Goal: Information Seeking & Learning: Check status

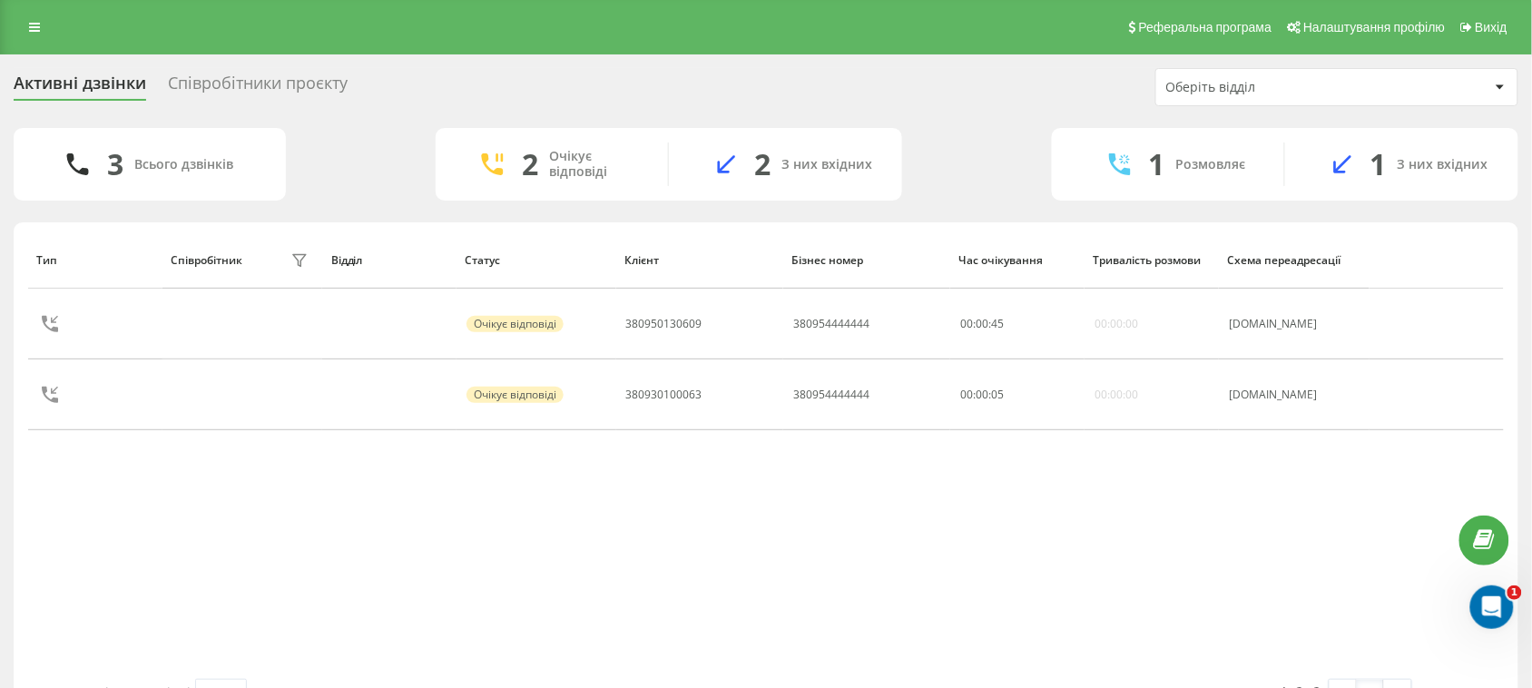
click at [266, 84] on div "Співробітники проєкту" at bounding box center [258, 88] width 180 height 28
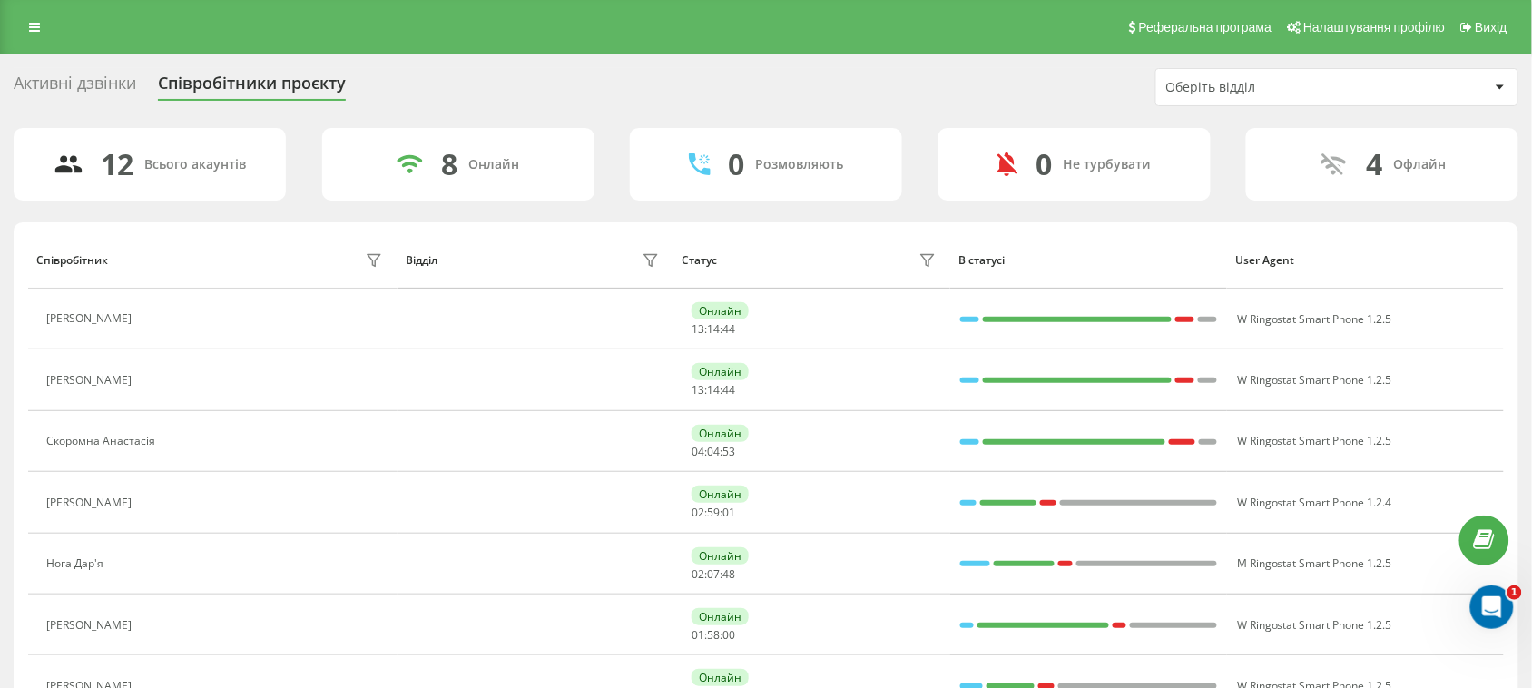
click at [100, 77] on div "Активні дзвінки" at bounding box center [75, 88] width 123 height 28
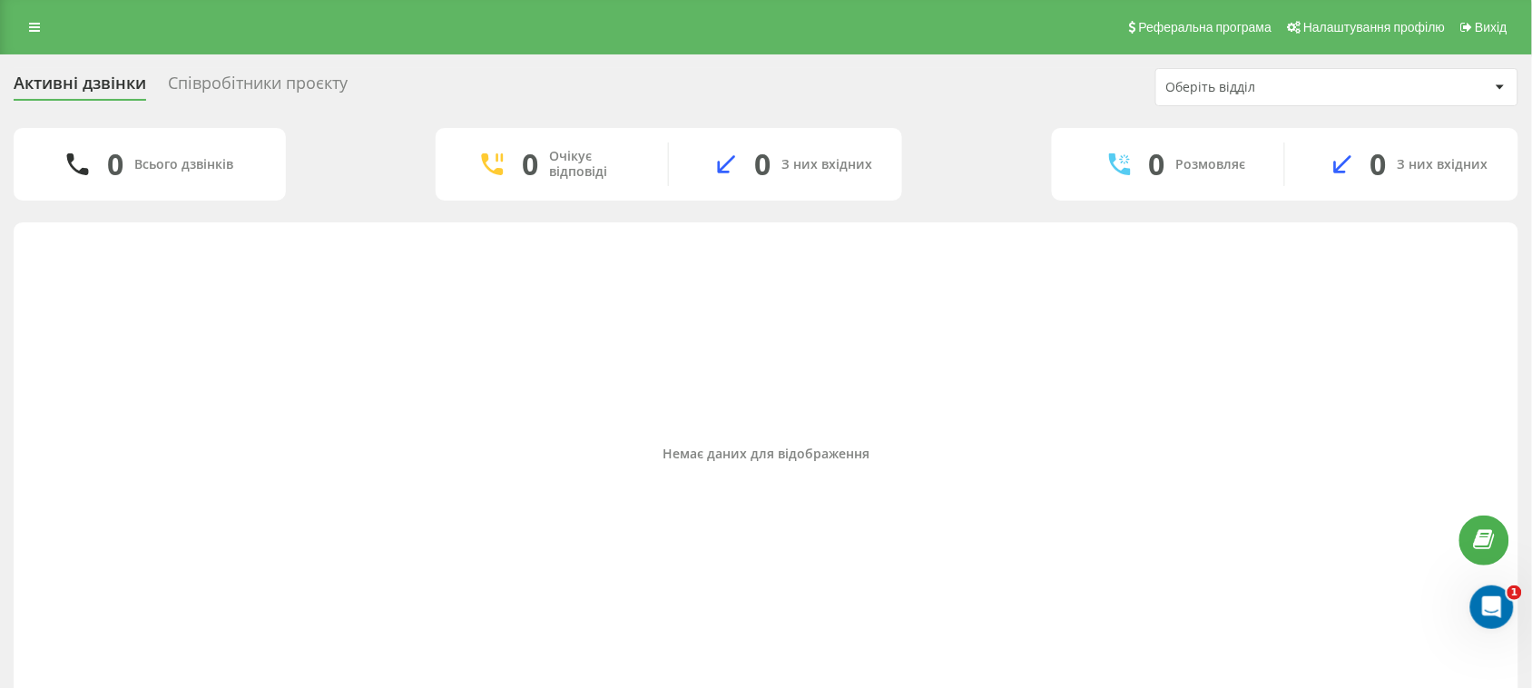
click at [277, 79] on div "Співробітники проєкту" at bounding box center [258, 88] width 180 height 28
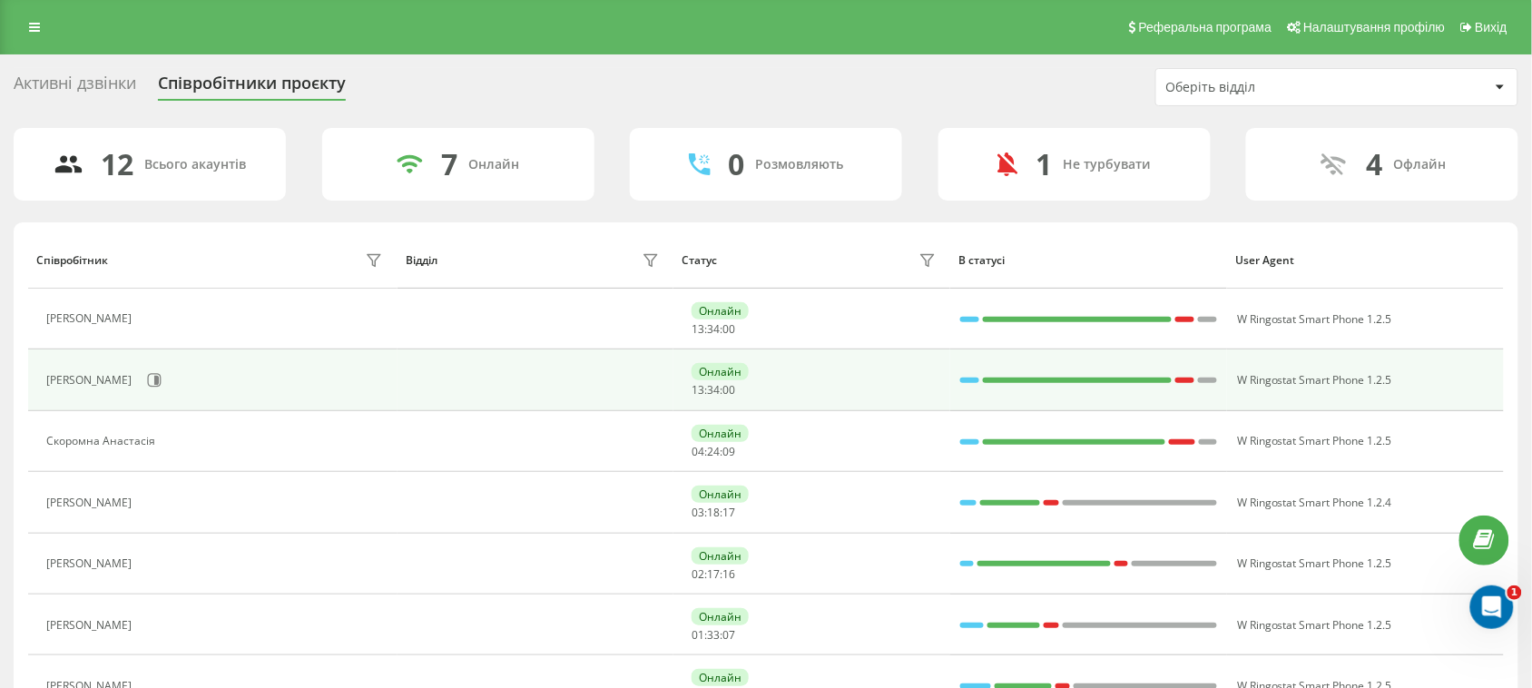
scroll to position [113, 0]
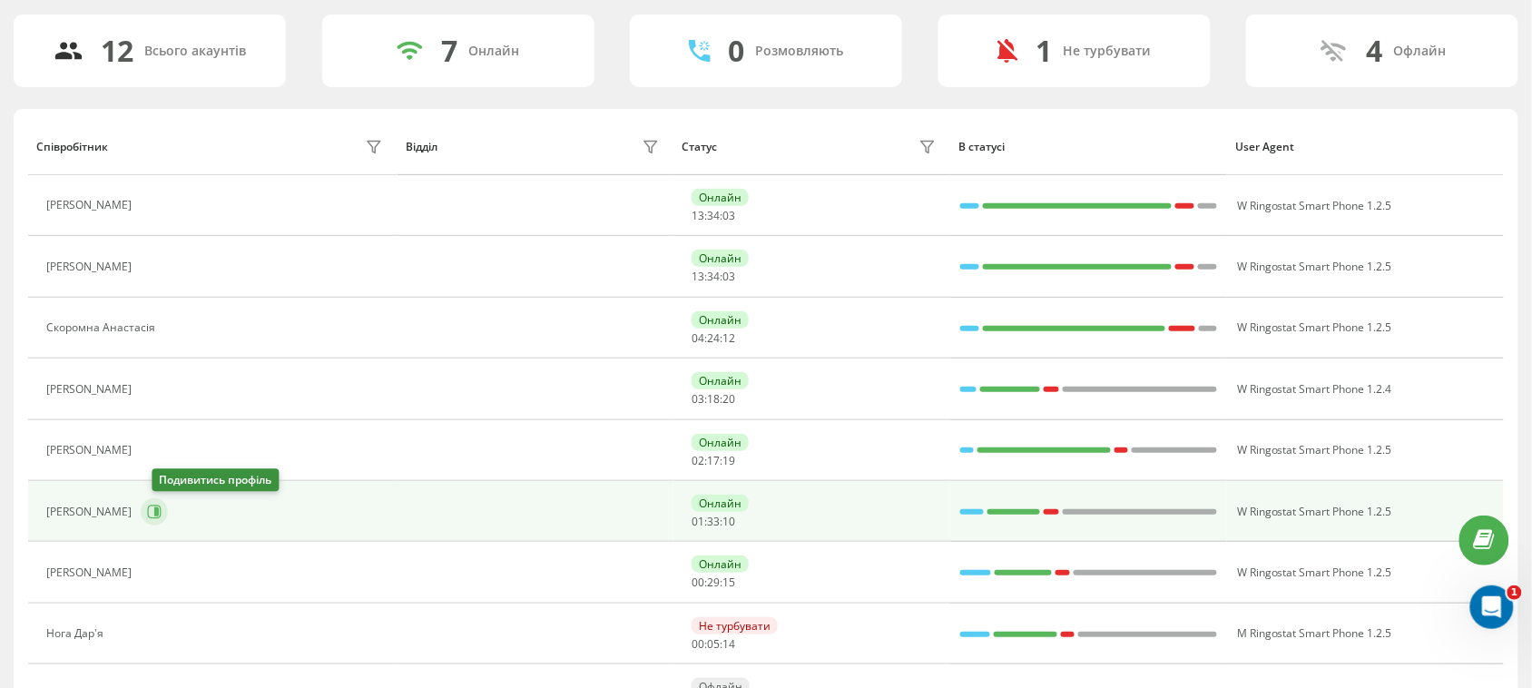
click at [168, 522] on button at bounding box center [154, 511] width 27 height 27
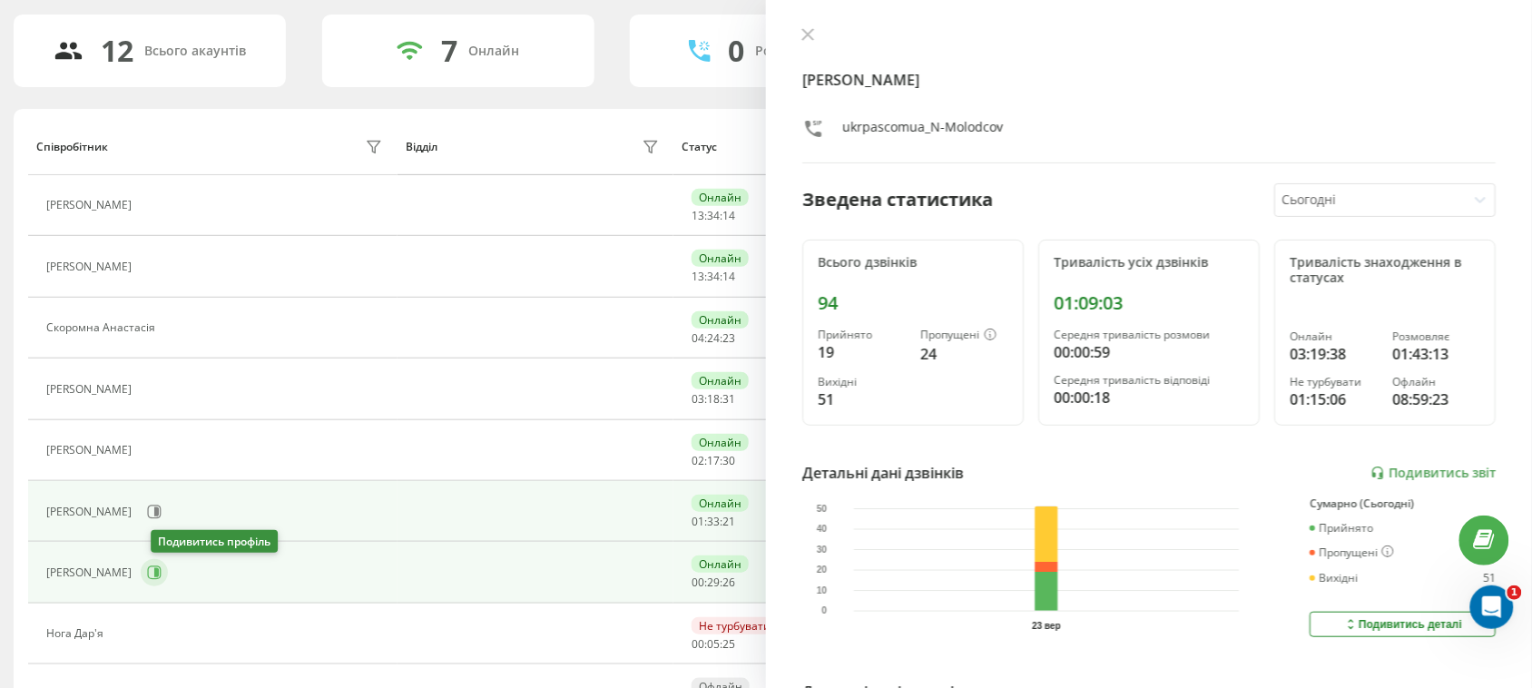
click at [153, 572] on button at bounding box center [154, 572] width 27 height 27
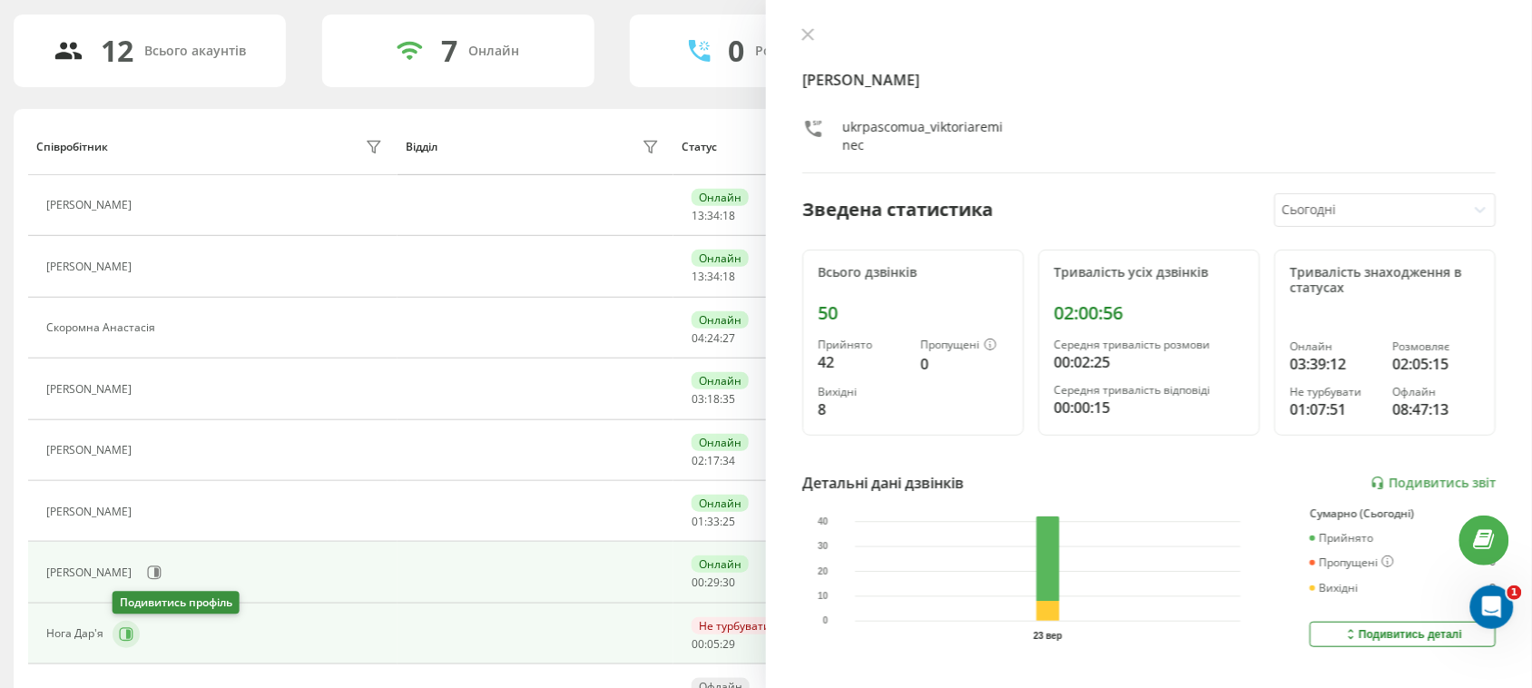
click at [129, 629] on icon at bounding box center [127, 634] width 14 height 14
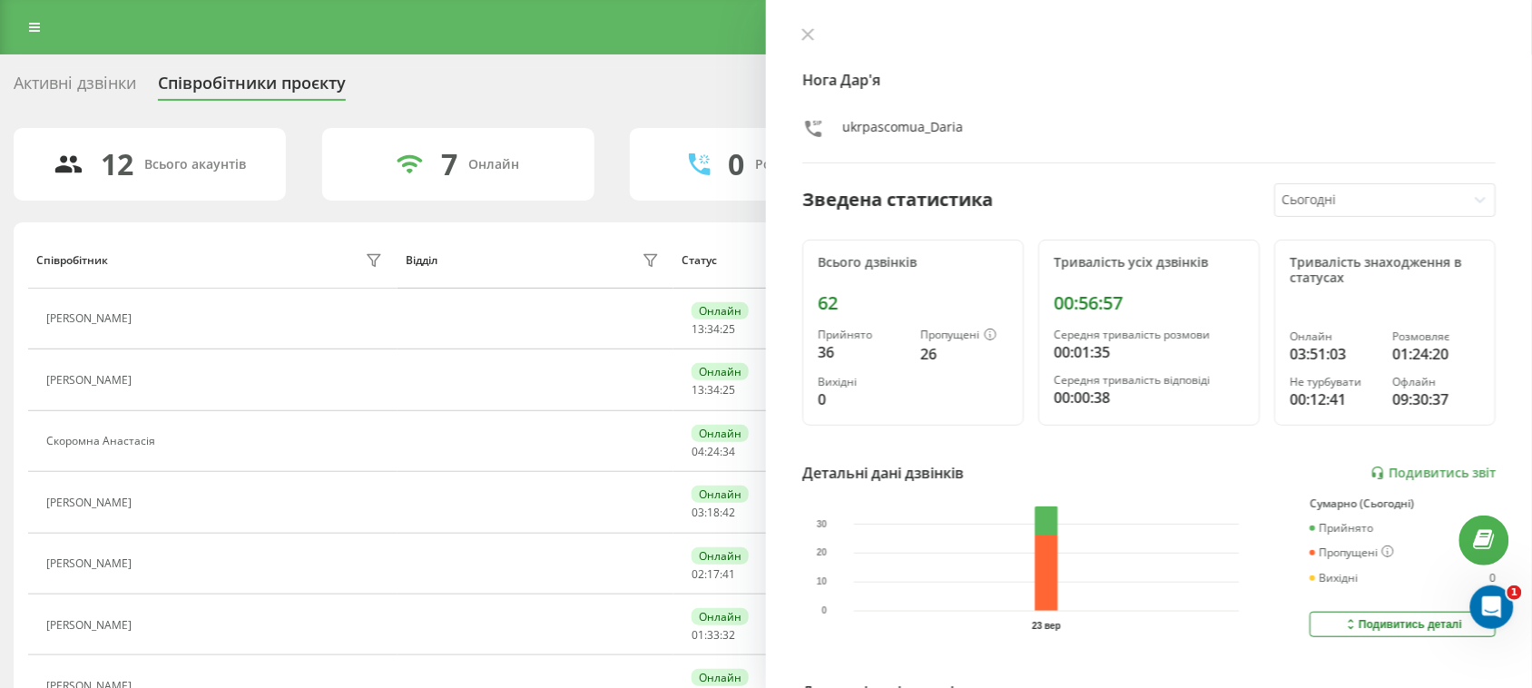
click at [92, 79] on div "Активні дзвінки" at bounding box center [75, 88] width 123 height 28
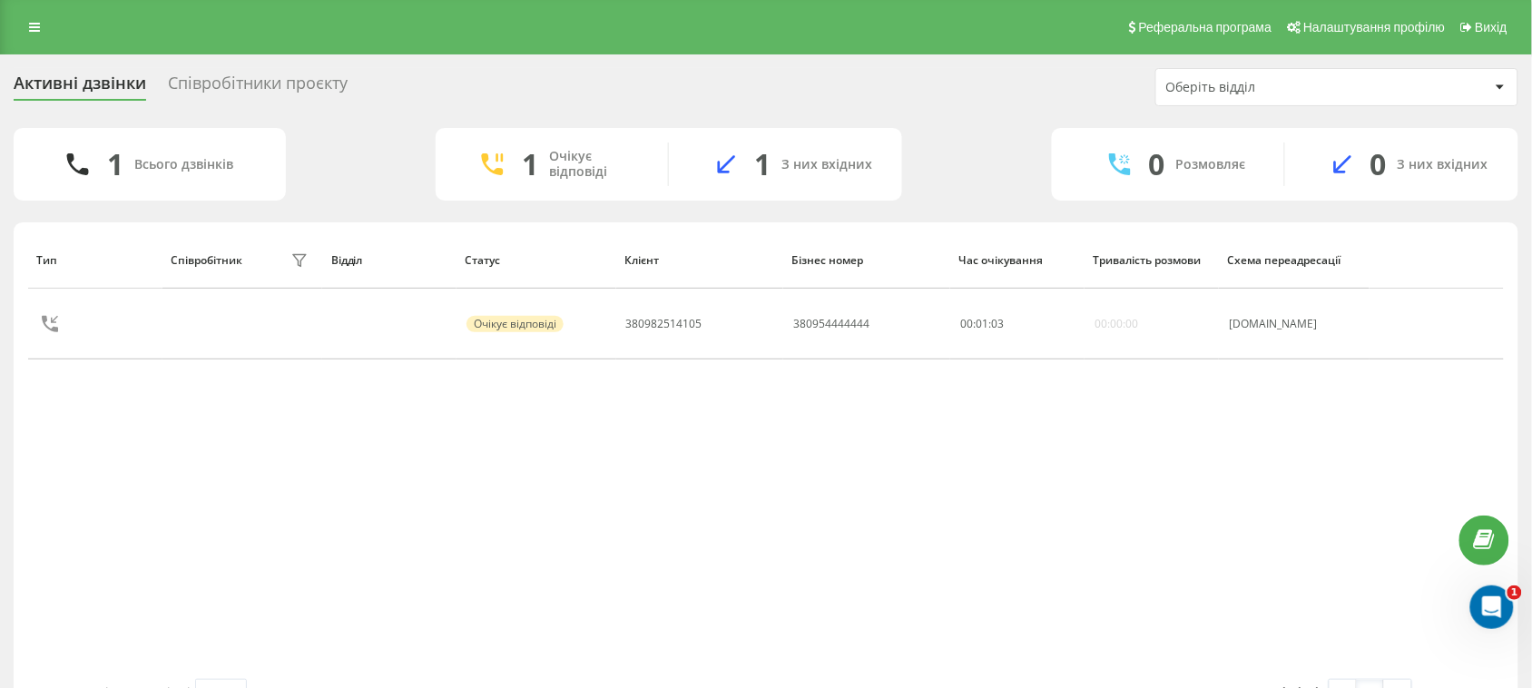
click at [329, 80] on div "Співробітники проєкту" at bounding box center [258, 88] width 180 height 28
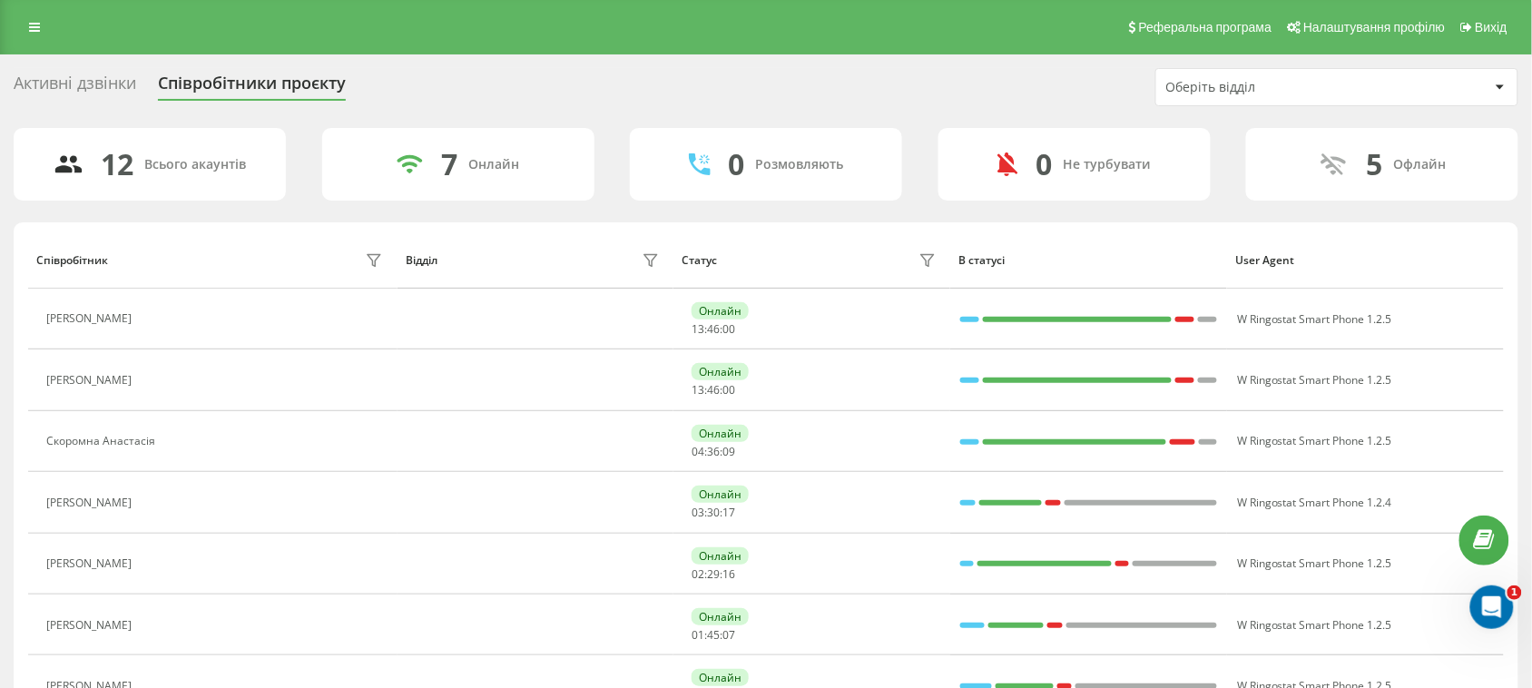
click at [123, 79] on div "Активні дзвінки" at bounding box center [75, 88] width 123 height 28
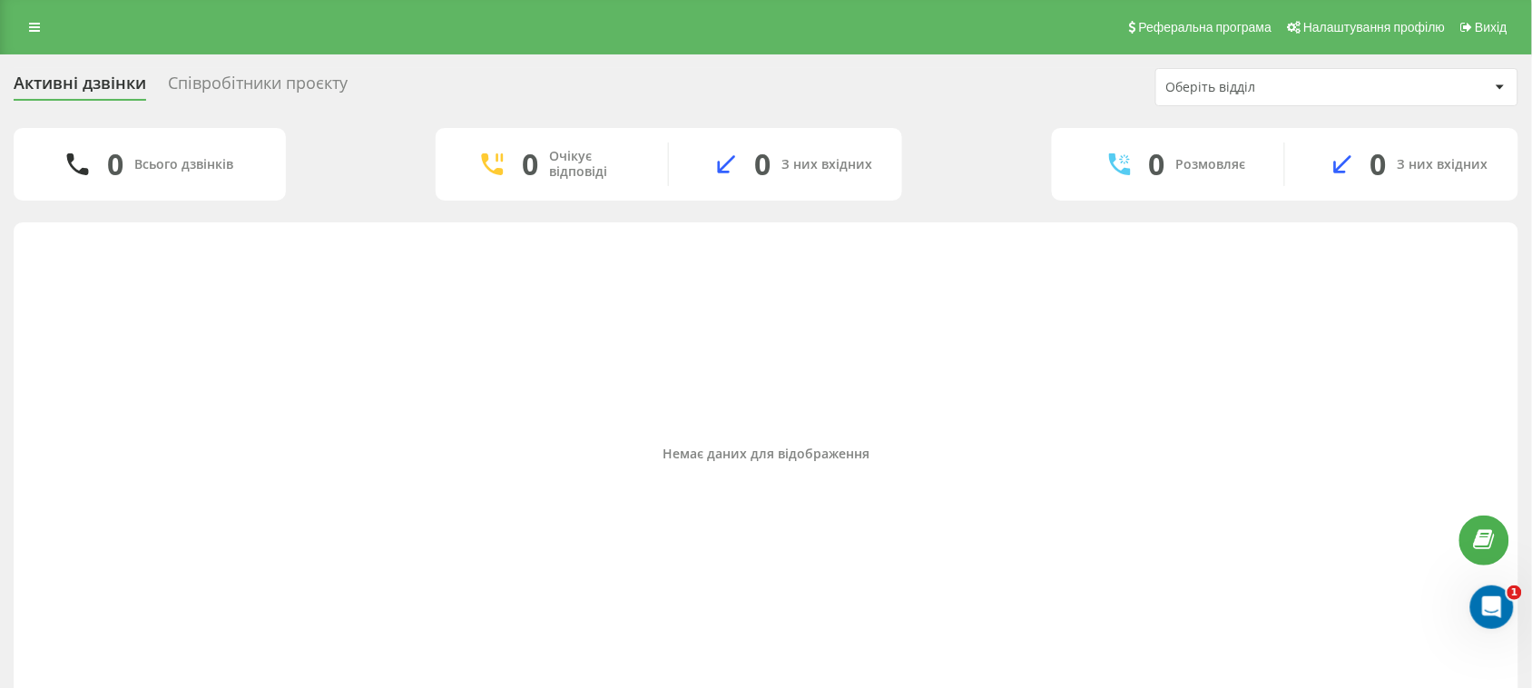
click at [334, 92] on div "Співробітники проєкту" at bounding box center [258, 88] width 180 height 28
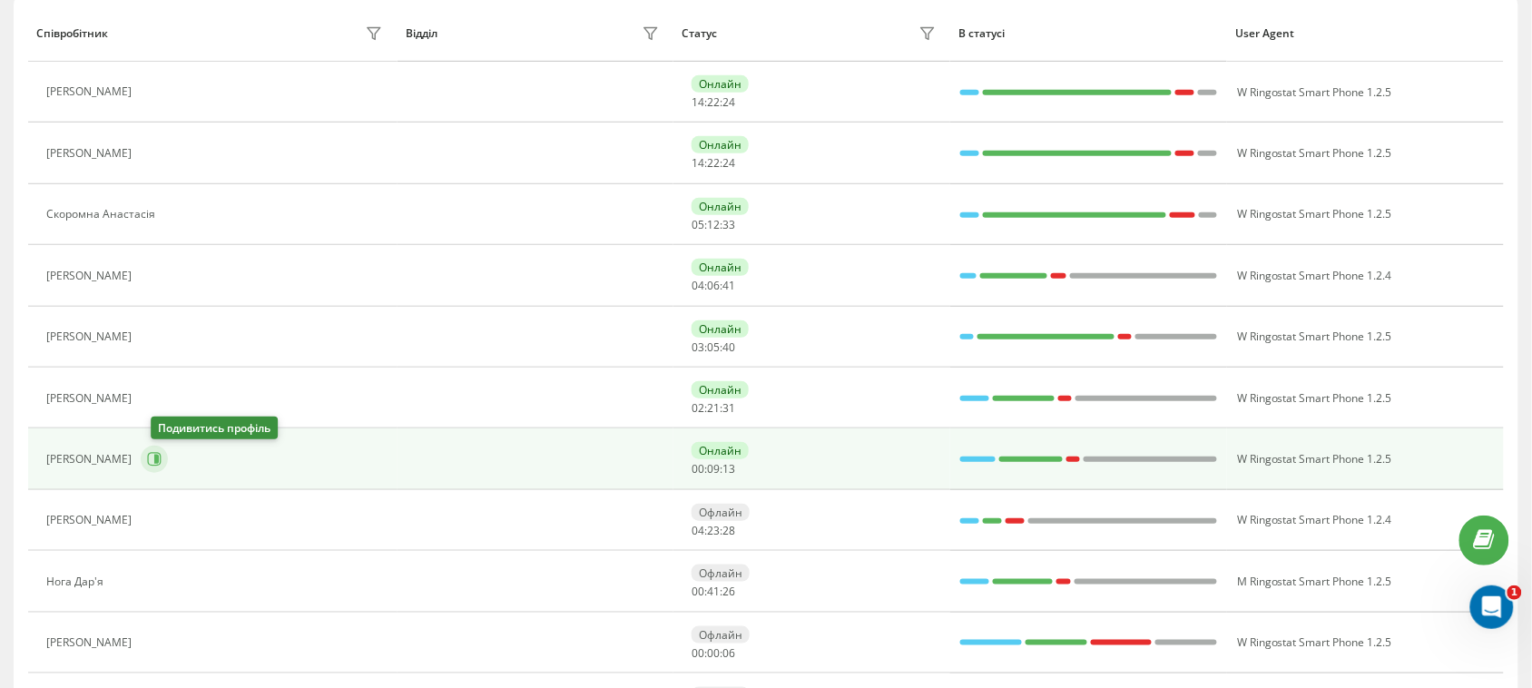
click at [161, 463] on icon at bounding box center [154, 459] width 15 height 15
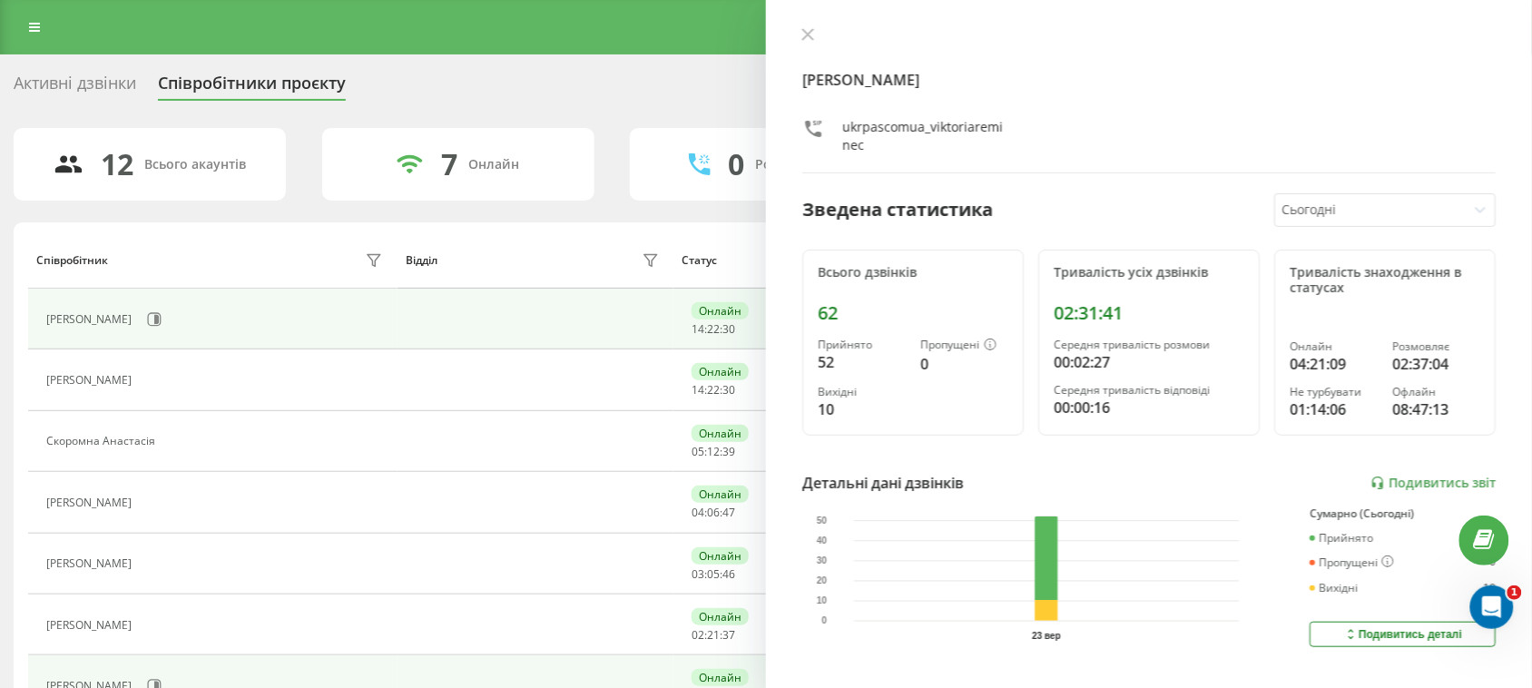
click at [89, 80] on div "Активні дзвінки" at bounding box center [75, 88] width 123 height 28
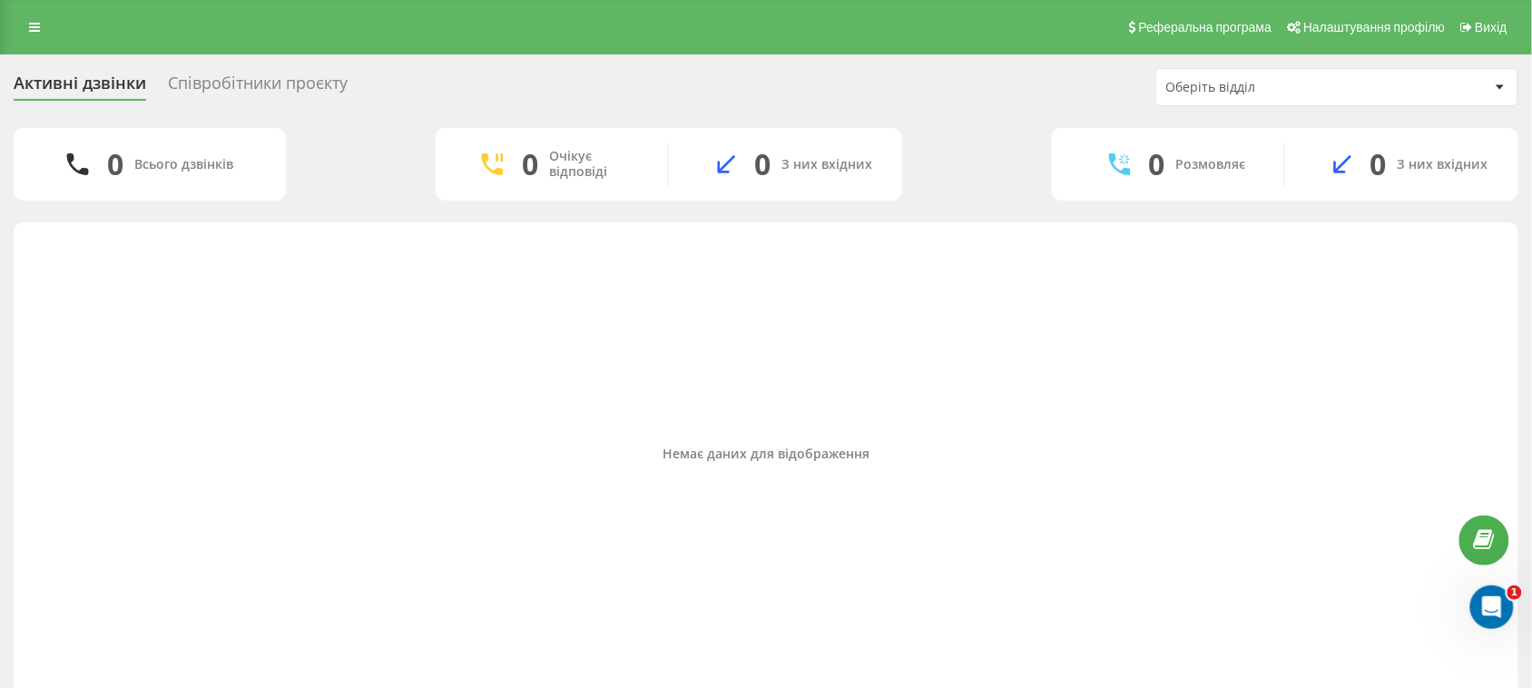
click at [224, 71] on div "Активні дзвінки Співробітники проєкту Оберіть відділ" at bounding box center [766, 87] width 1505 height 38
click at [38, 32] on icon at bounding box center [34, 27] width 11 height 13
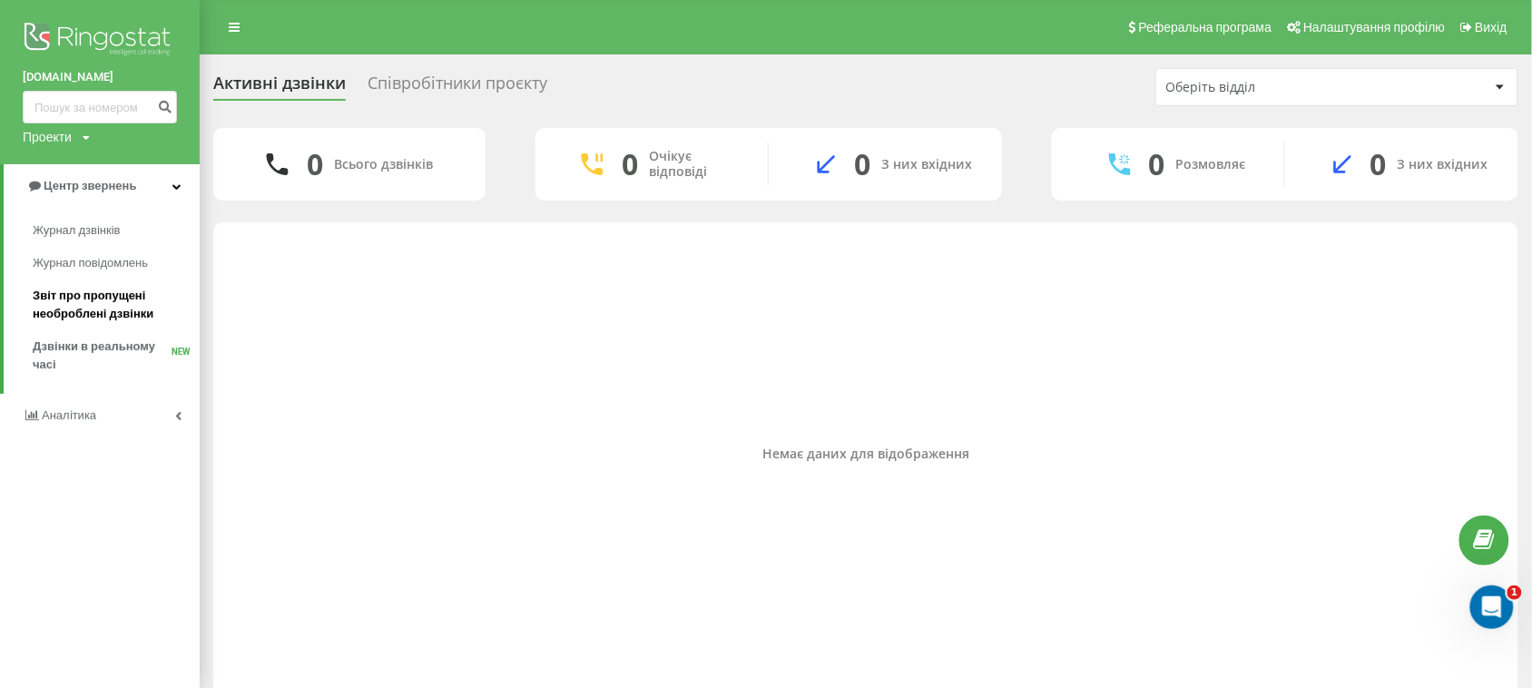
click at [89, 296] on span "Звіт про пропущені необроблені дзвінки" at bounding box center [112, 305] width 158 height 36
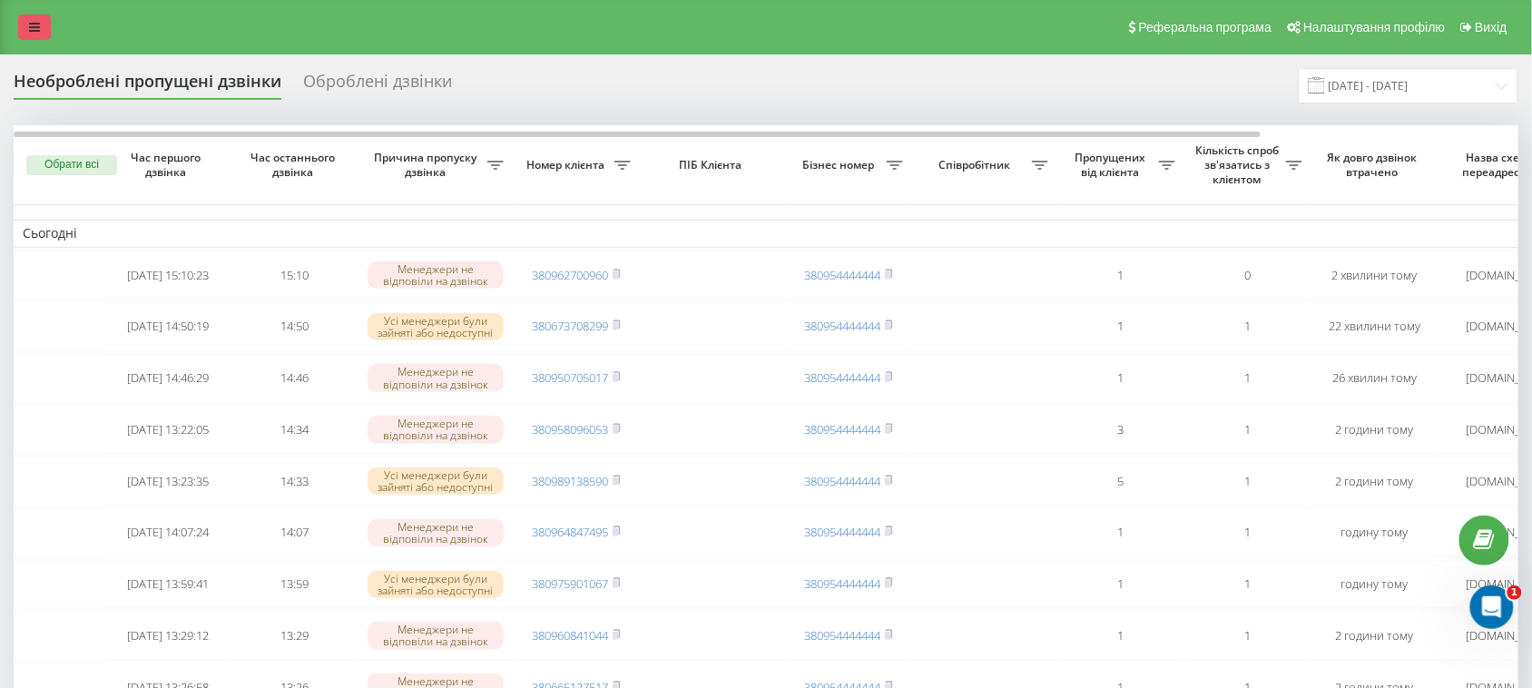
click at [27, 30] on link at bounding box center [34, 27] width 33 height 25
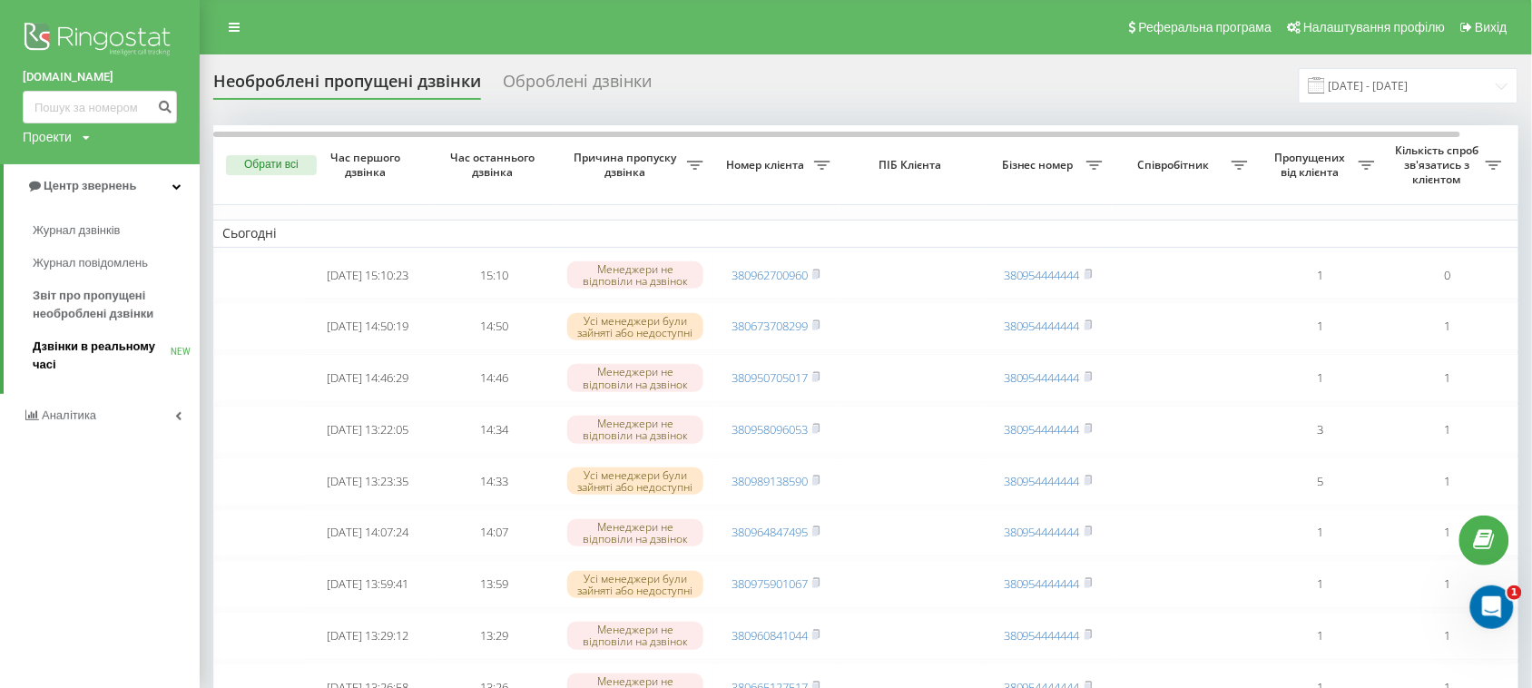
click at [70, 342] on span "Дзвінки в реальному часі" at bounding box center [102, 356] width 138 height 36
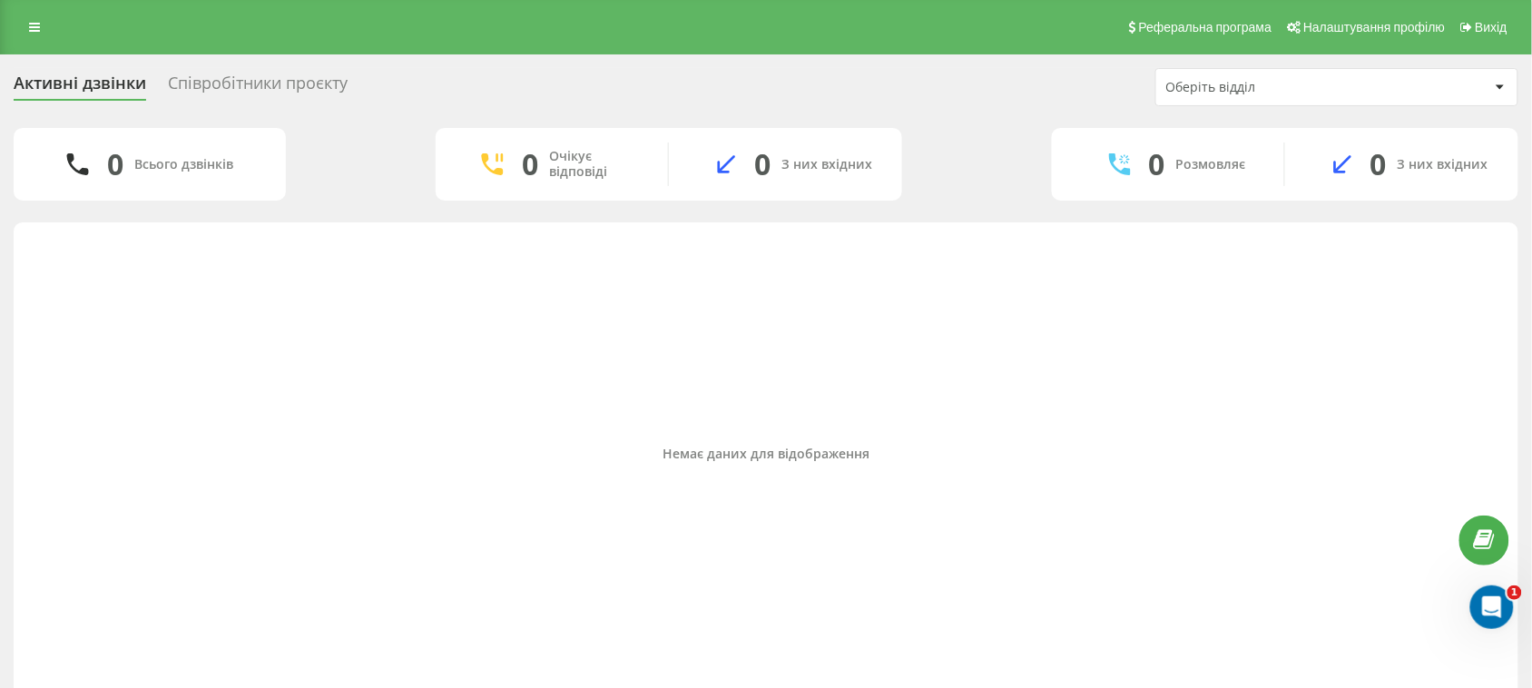
click at [315, 74] on div "Співробітники проєкту" at bounding box center [258, 88] width 180 height 28
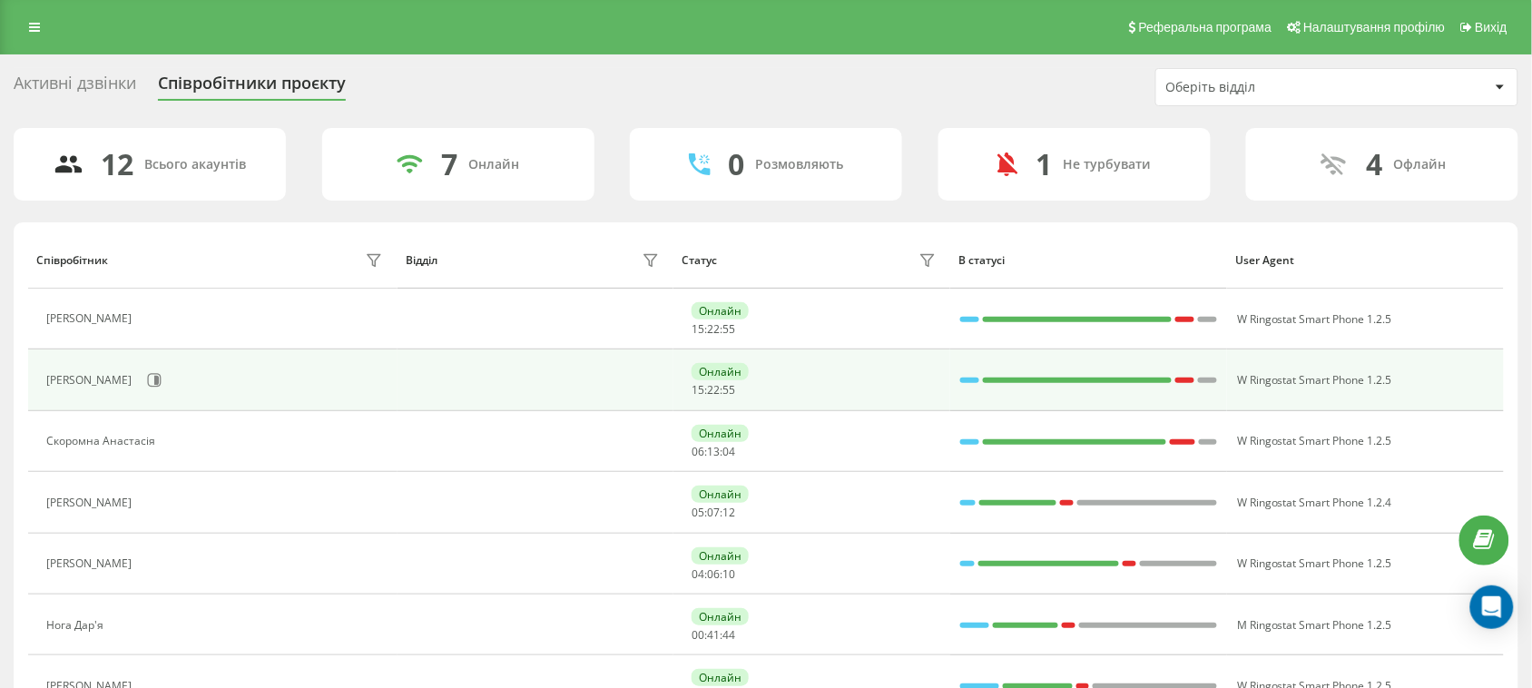
scroll to position [113, 0]
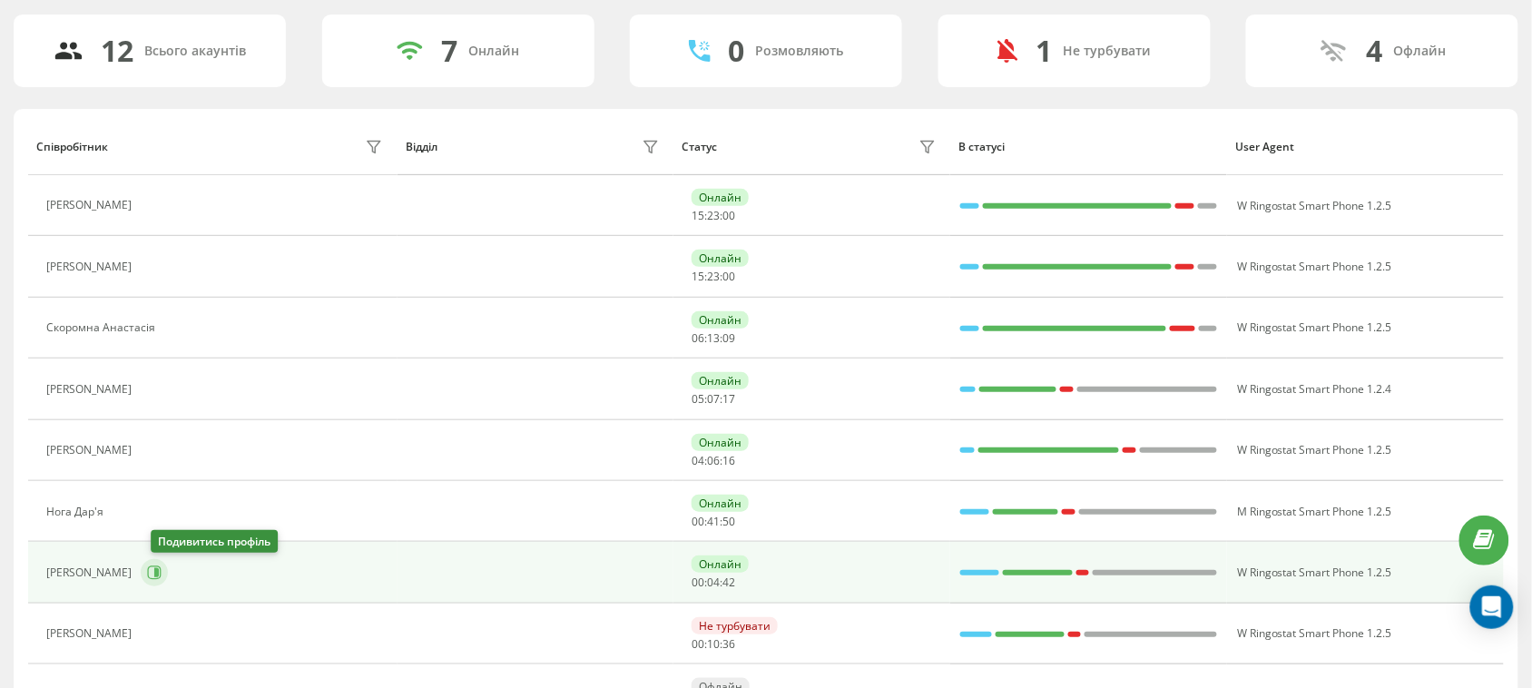
click at [154, 575] on button at bounding box center [154, 572] width 27 height 27
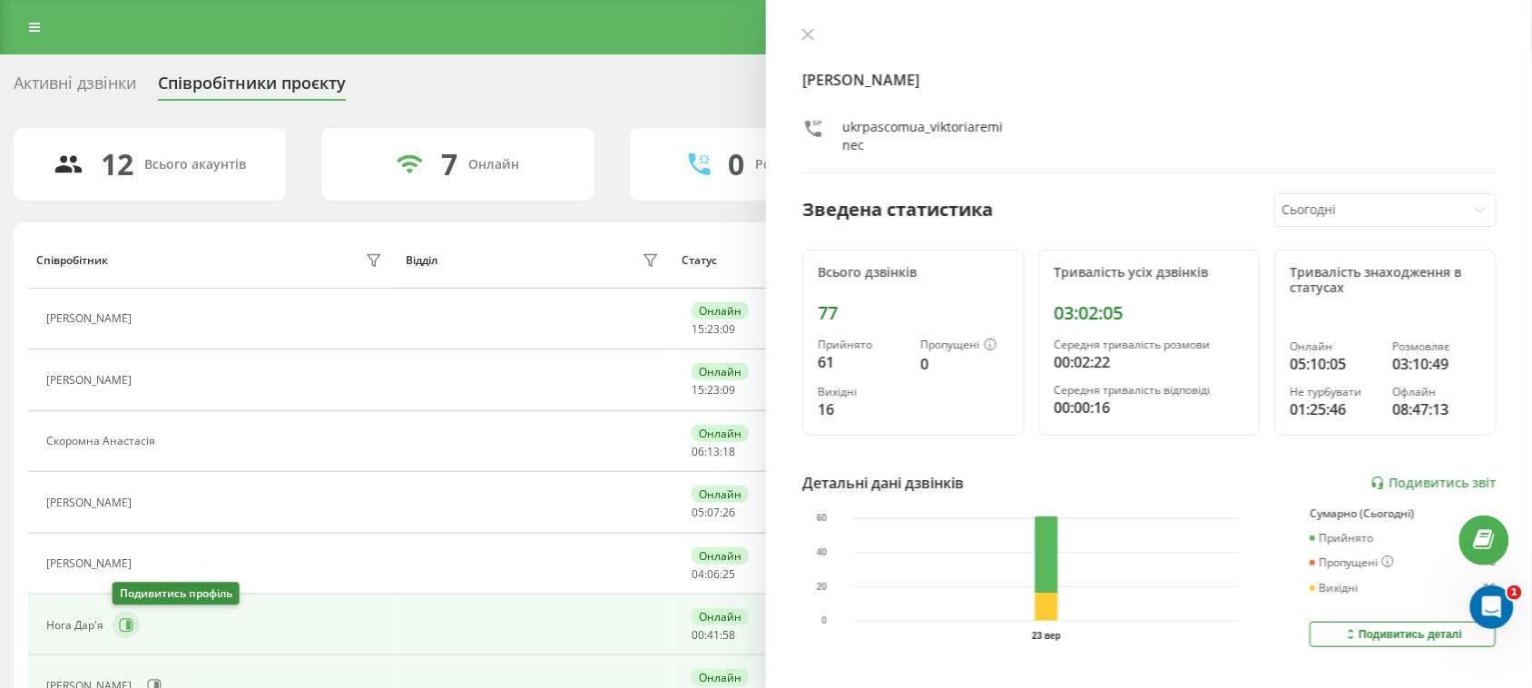
click at [132, 623] on icon at bounding box center [127, 625] width 14 height 14
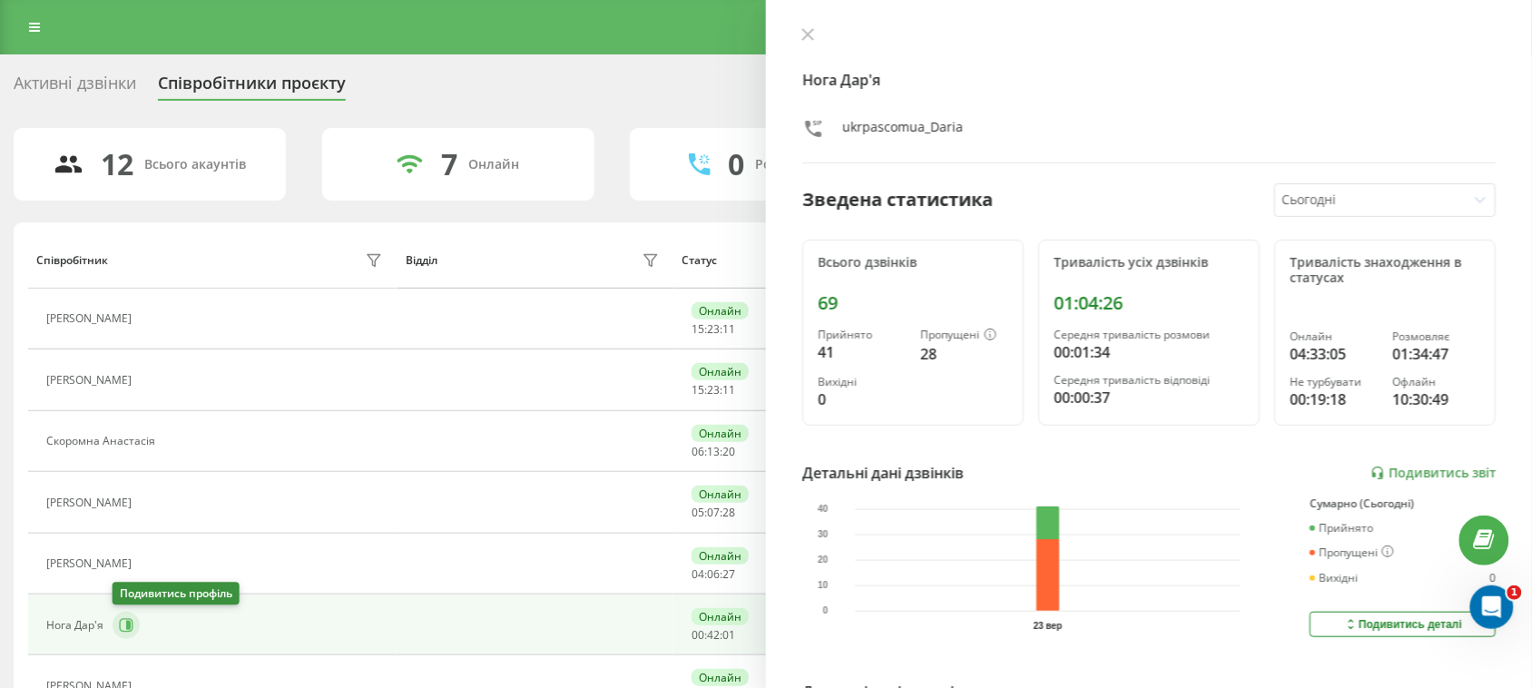
scroll to position [113, 0]
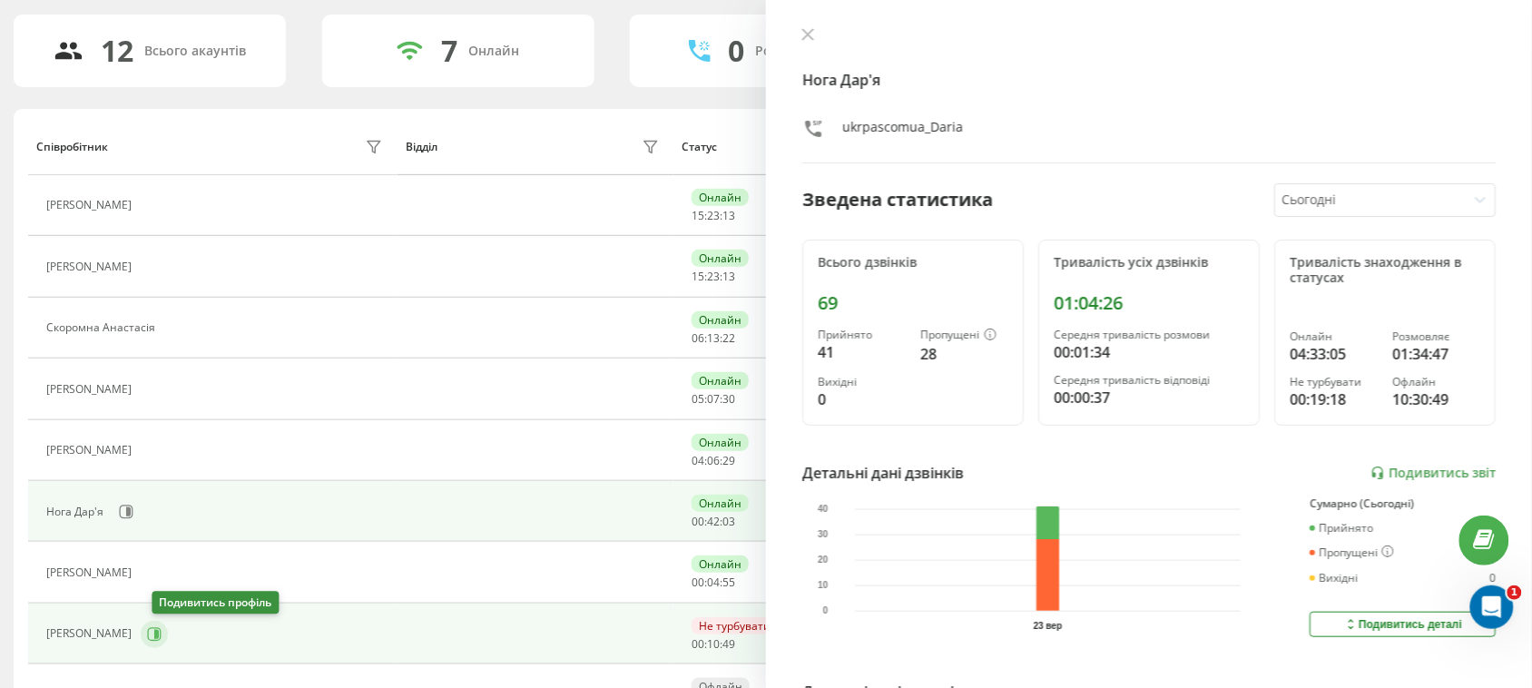
click at [162, 638] on icon at bounding box center [154, 634] width 15 height 15
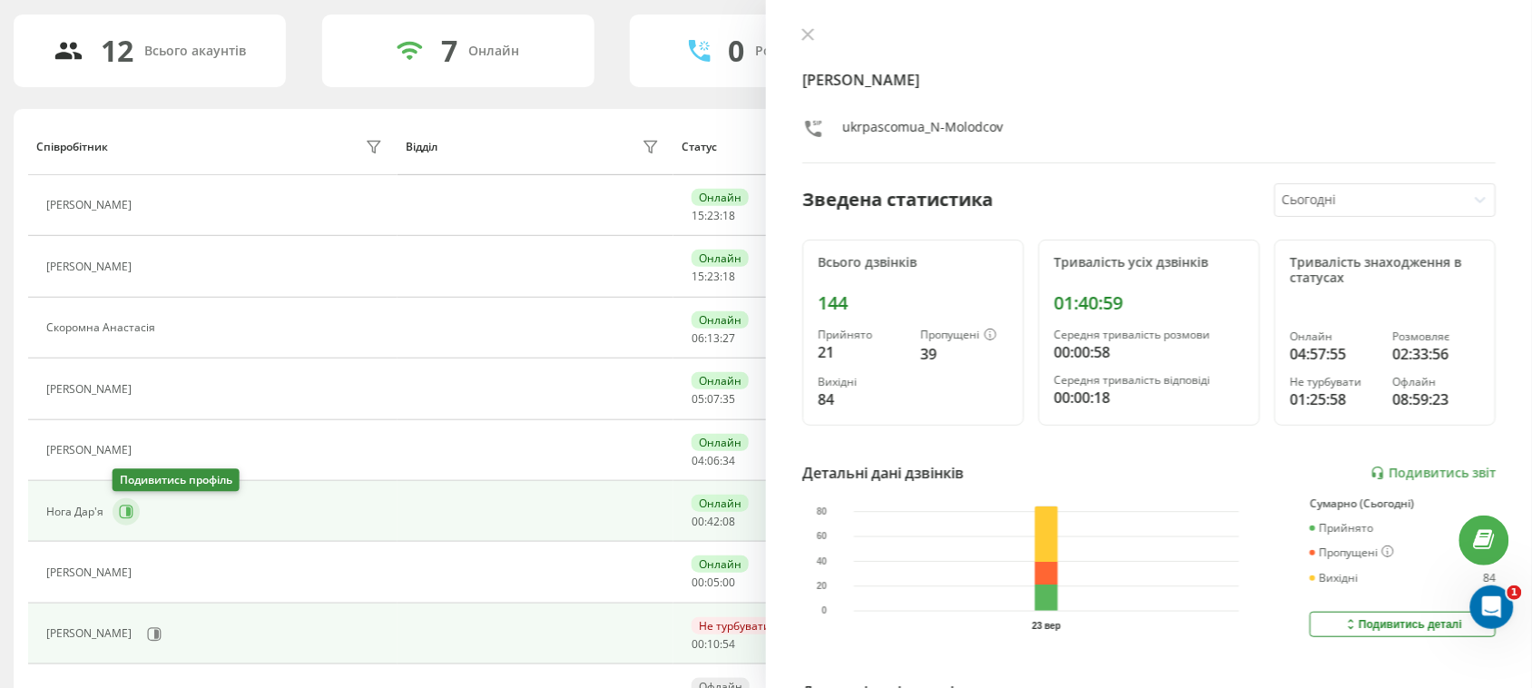
click at [115, 506] on button at bounding box center [126, 511] width 27 height 27
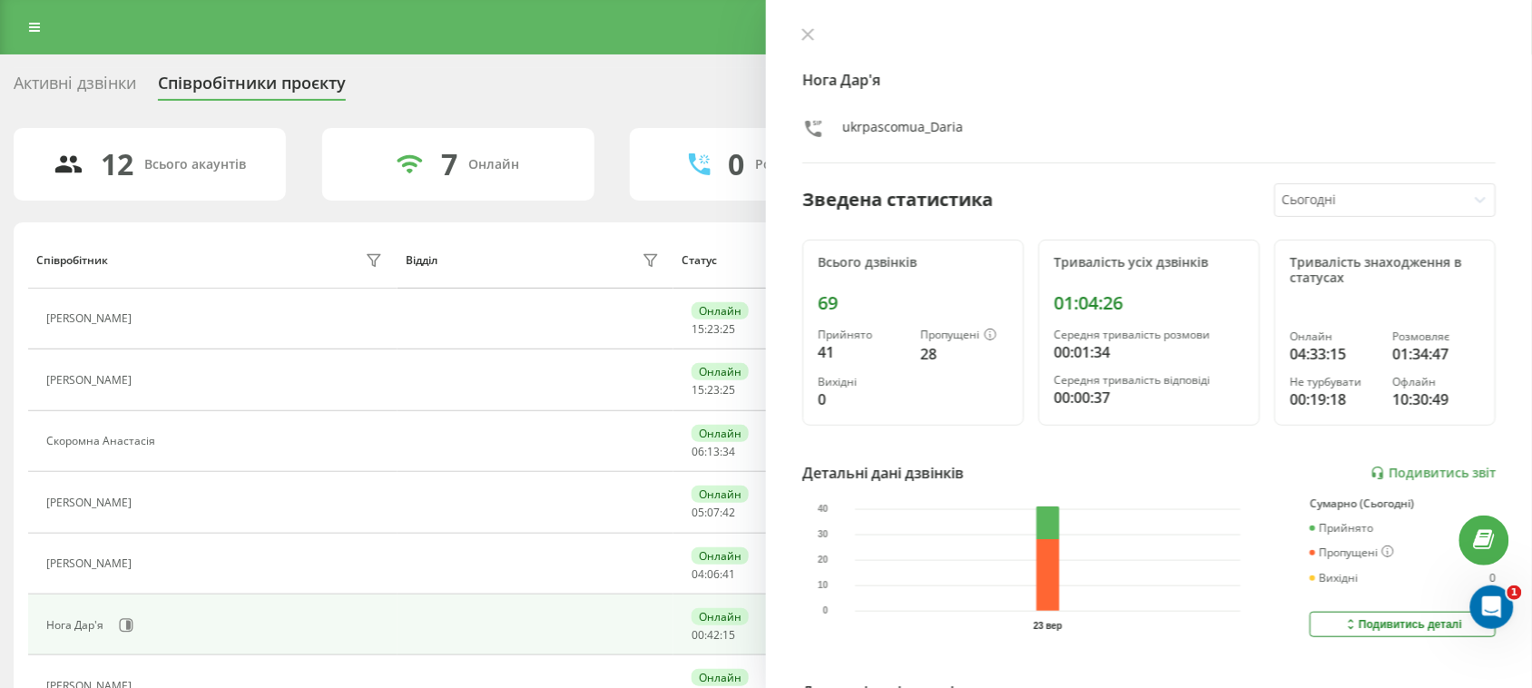
click at [94, 84] on div "Активні дзвінки" at bounding box center [75, 88] width 123 height 28
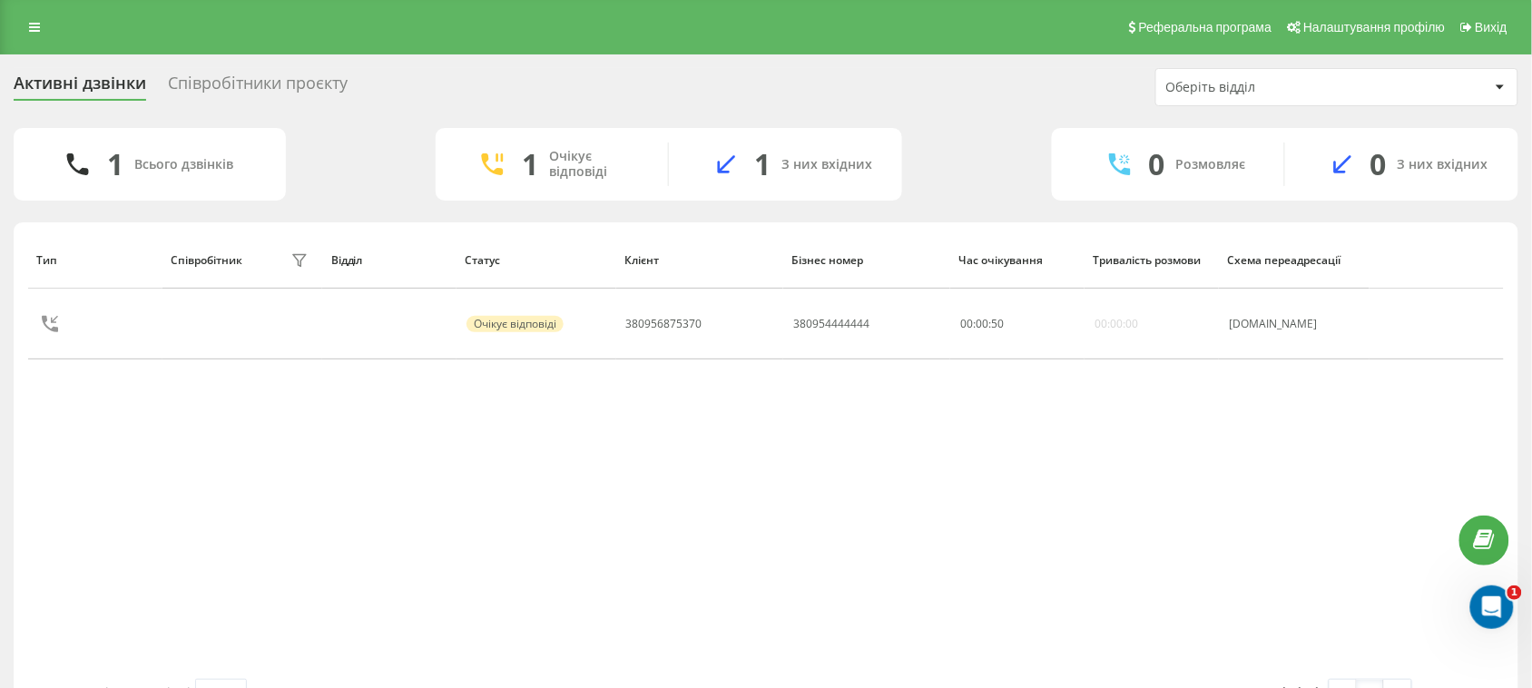
click at [204, 74] on div "Співробітники проєкту" at bounding box center [258, 88] width 180 height 28
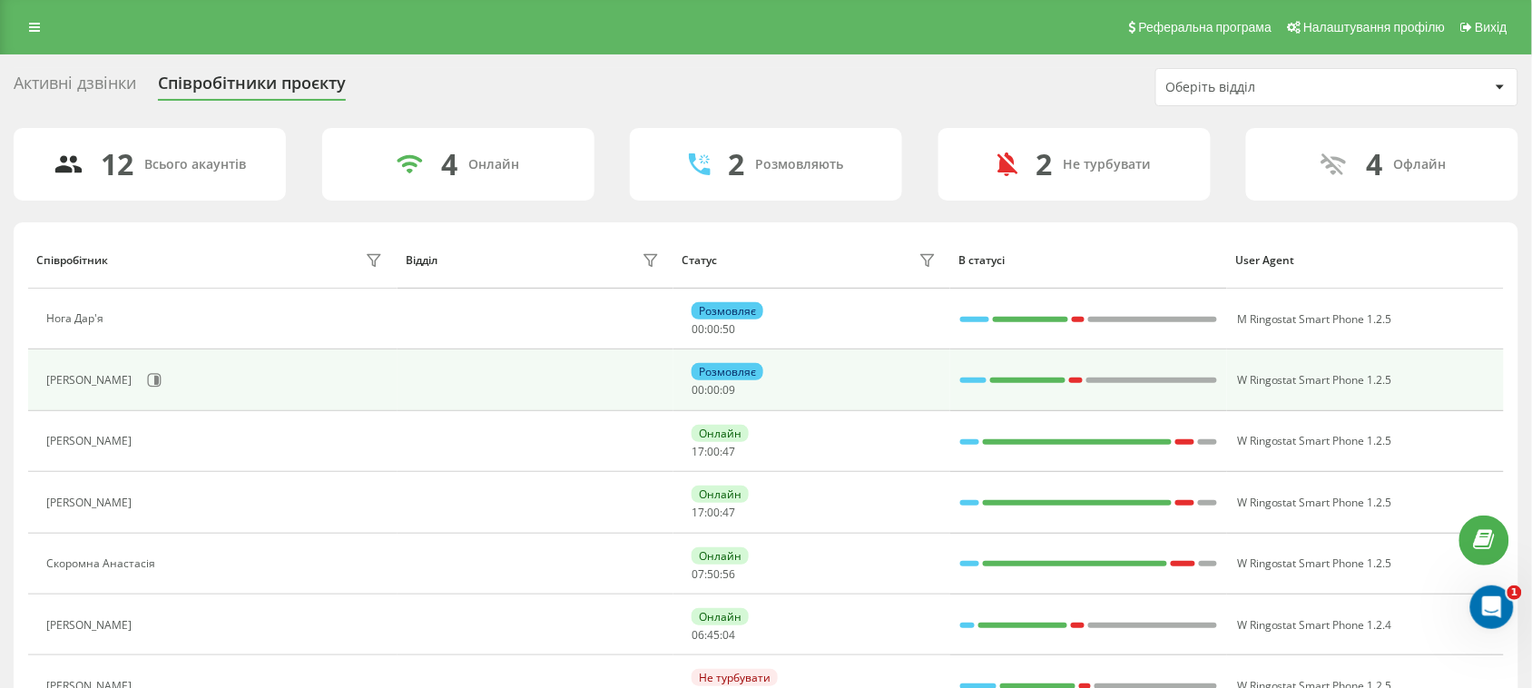
scroll to position [113, 0]
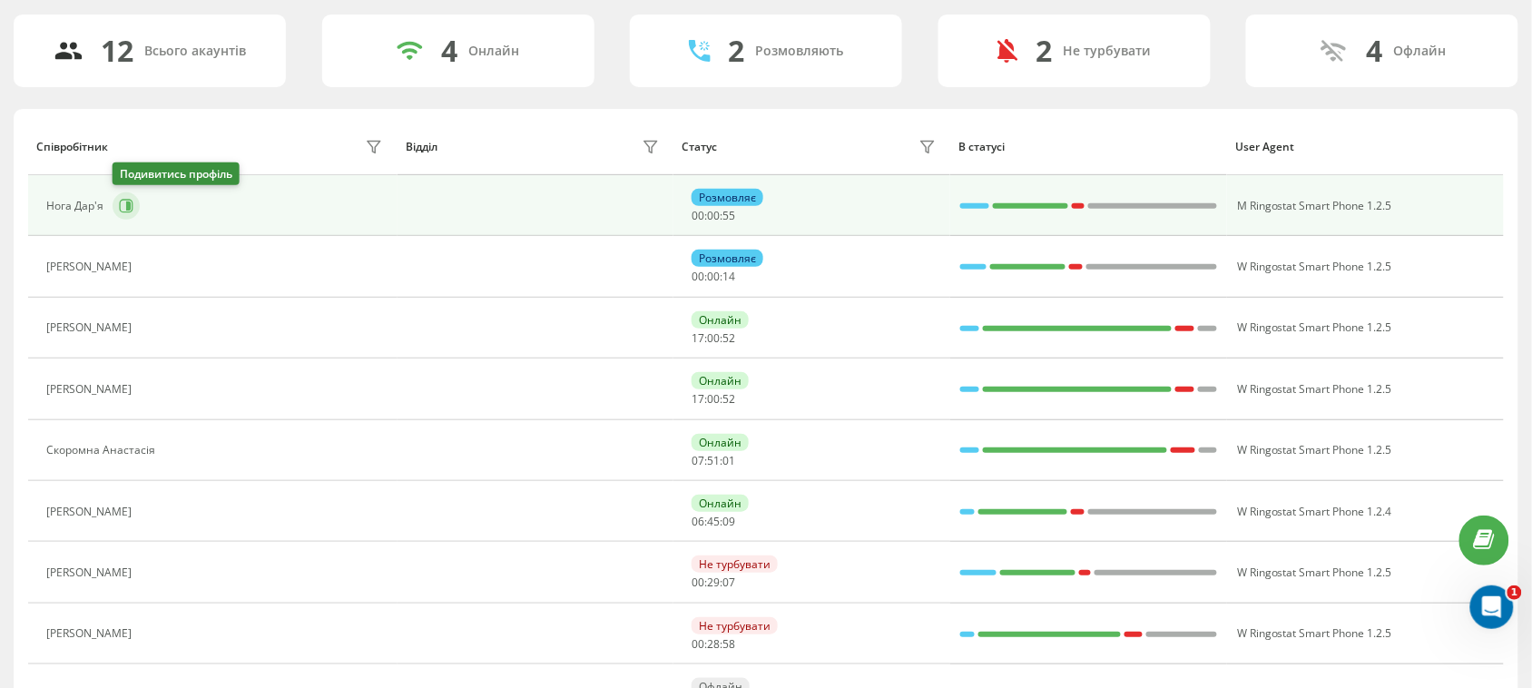
click at [130, 201] on icon at bounding box center [127, 206] width 14 height 14
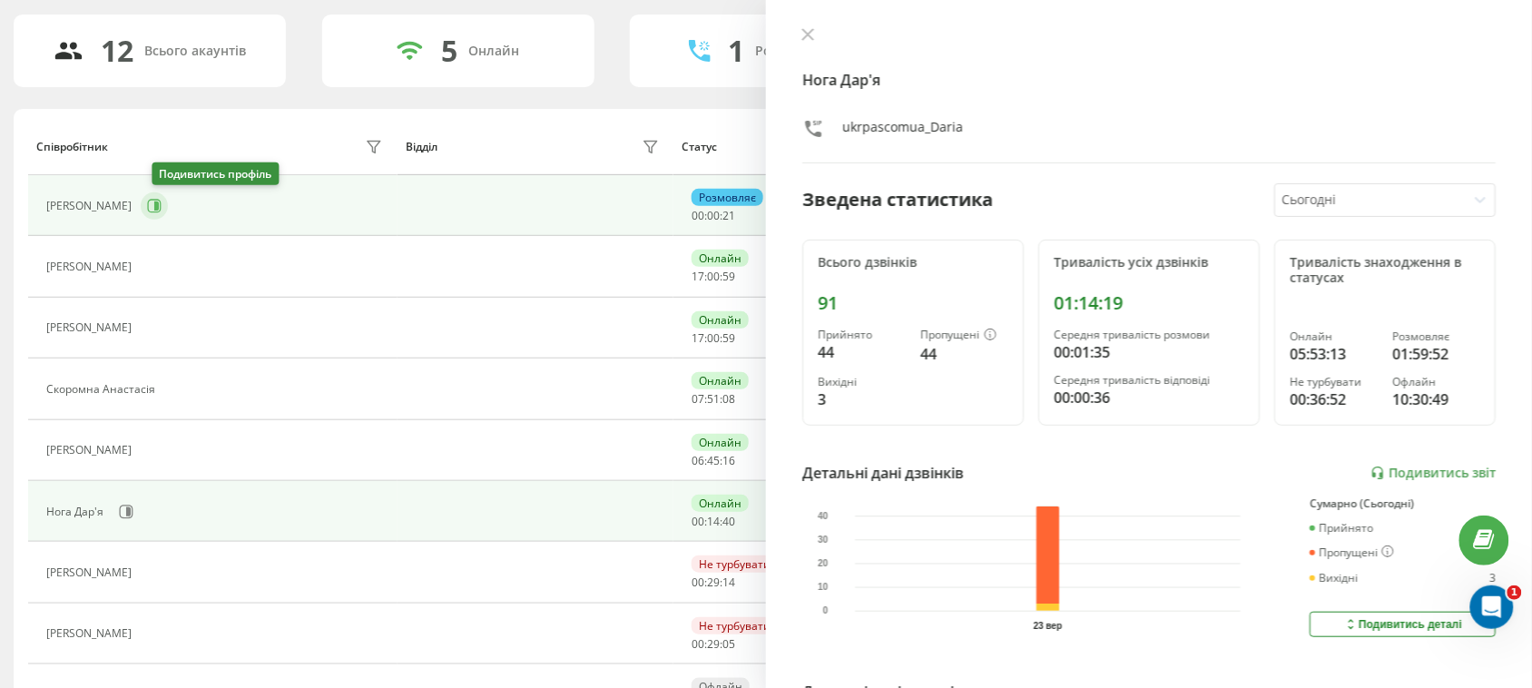
click at [157, 209] on icon at bounding box center [154, 206] width 15 height 15
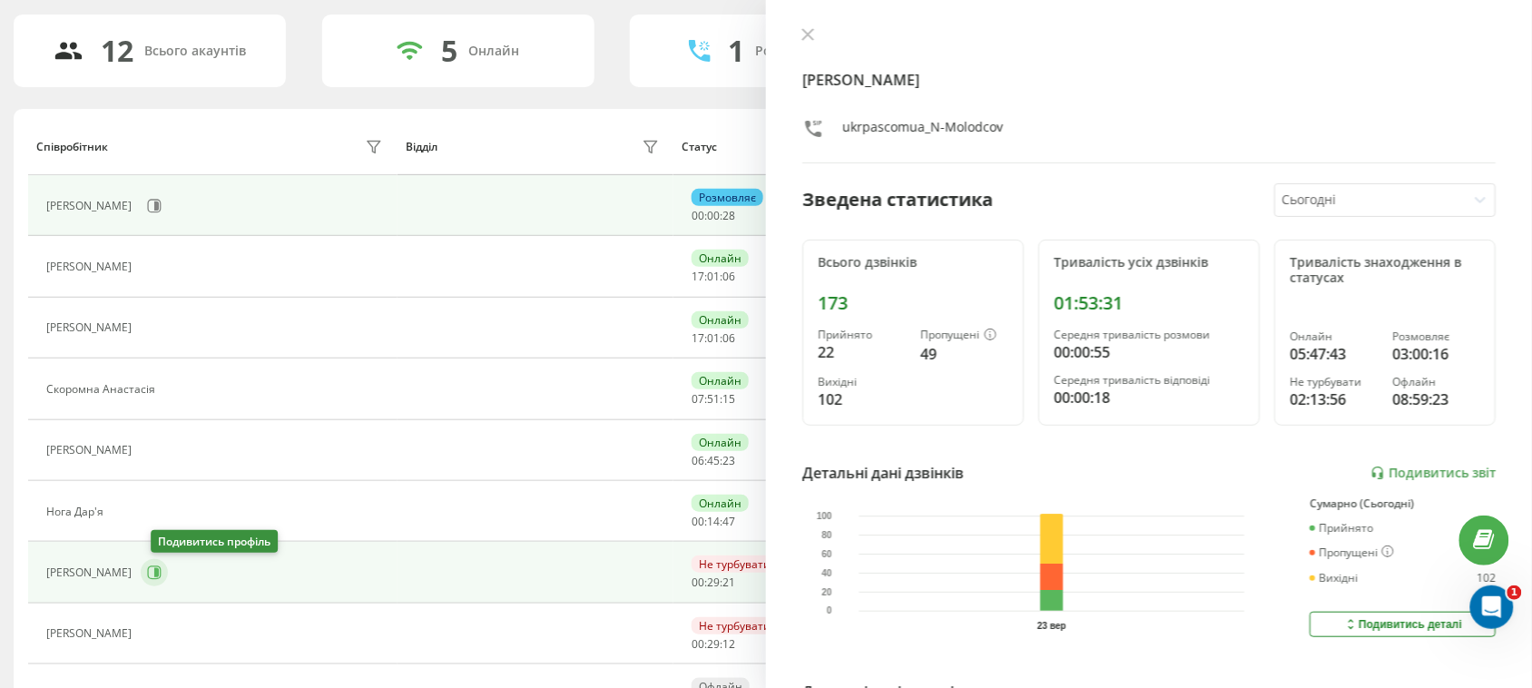
click at [159, 577] on icon at bounding box center [156, 572] width 5 height 9
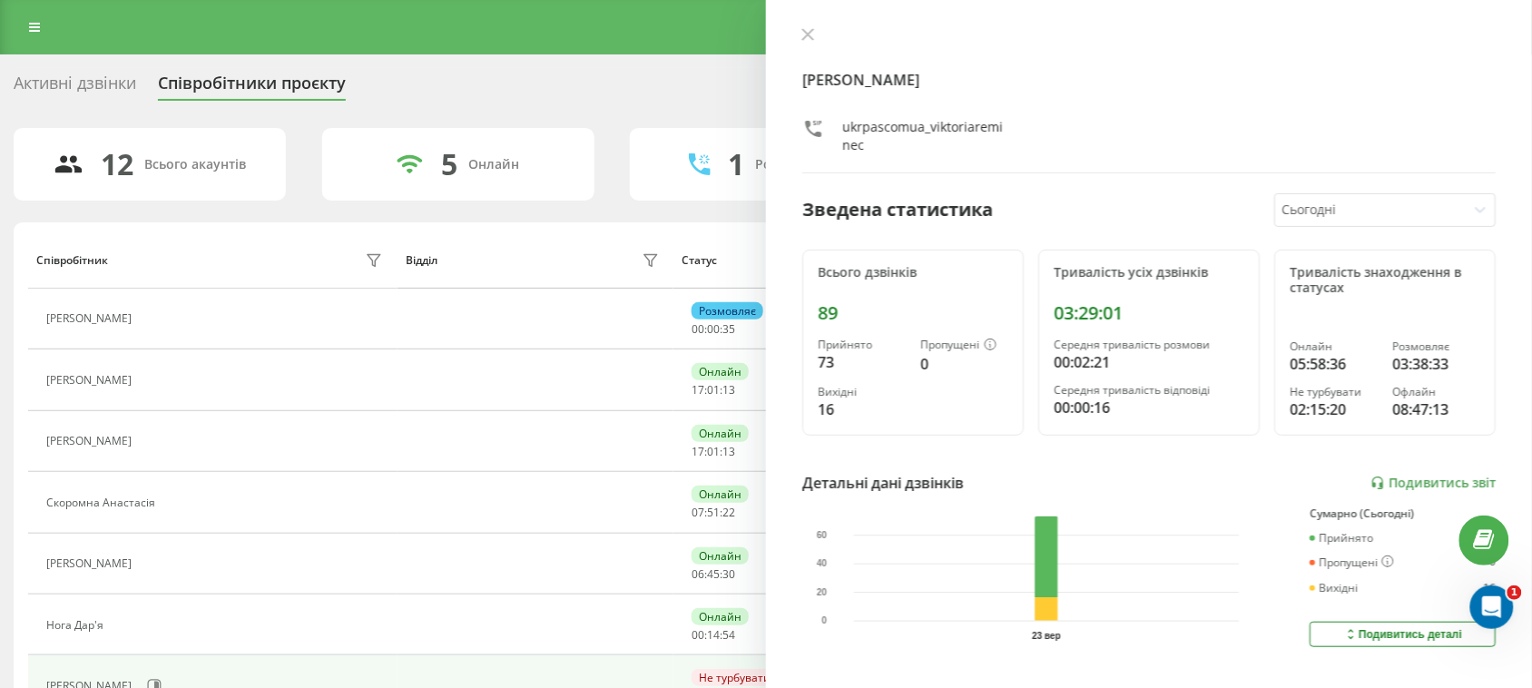
click at [55, 69] on div "Активні дзвінки Співробітники проєкту Оберіть відділ" at bounding box center [766, 87] width 1505 height 38
click at [62, 78] on div "Активні дзвінки" at bounding box center [75, 88] width 123 height 28
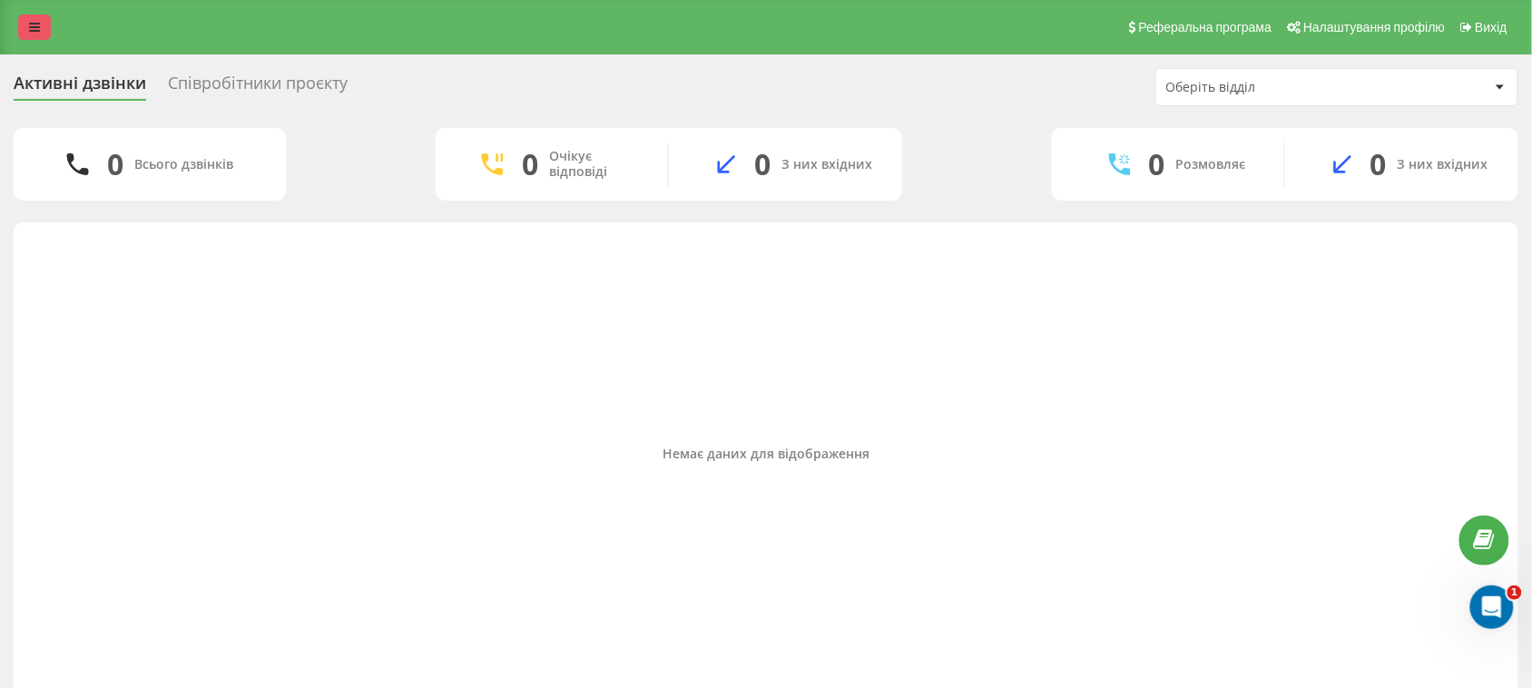
click at [29, 25] on icon at bounding box center [34, 27] width 11 height 13
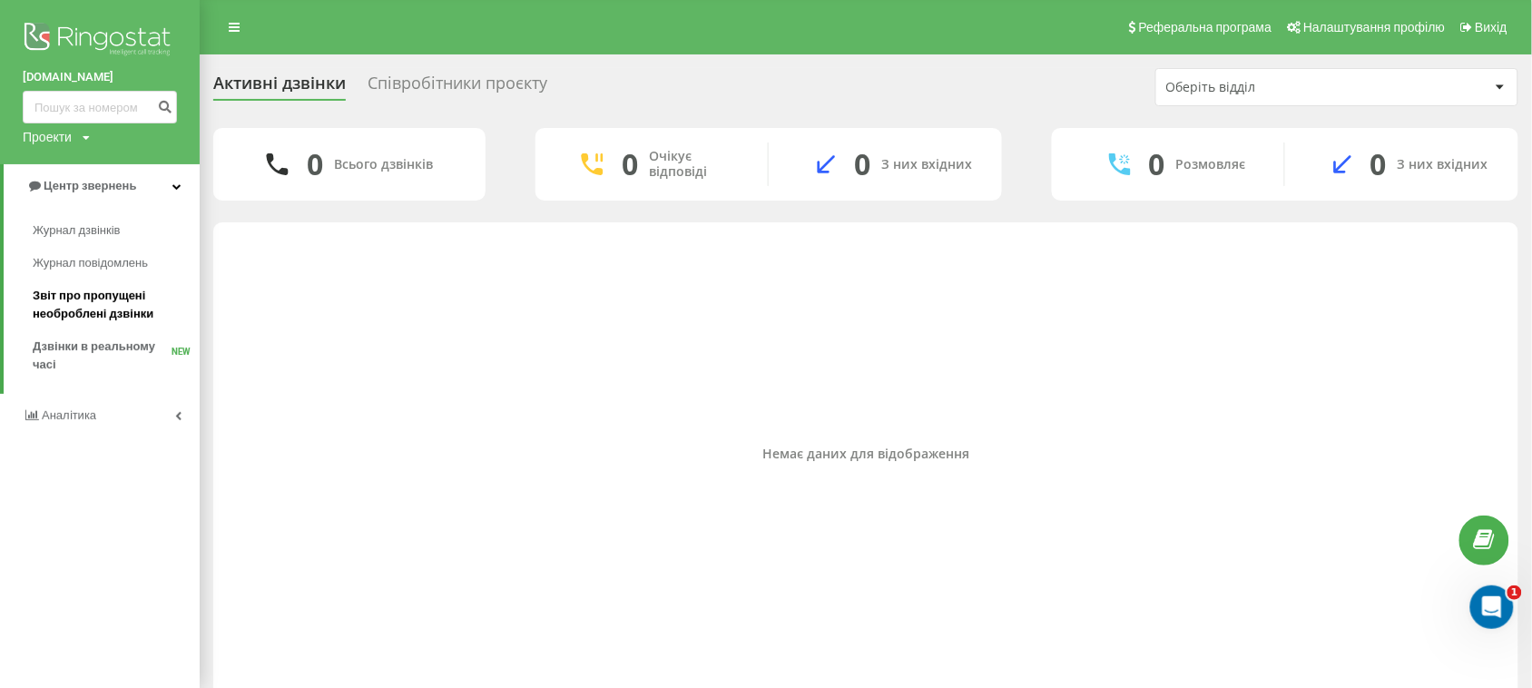
click at [61, 297] on span "Звіт про пропущені необроблені дзвінки" at bounding box center [112, 305] width 158 height 36
